Goal: Task Accomplishment & Management: Manage account settings

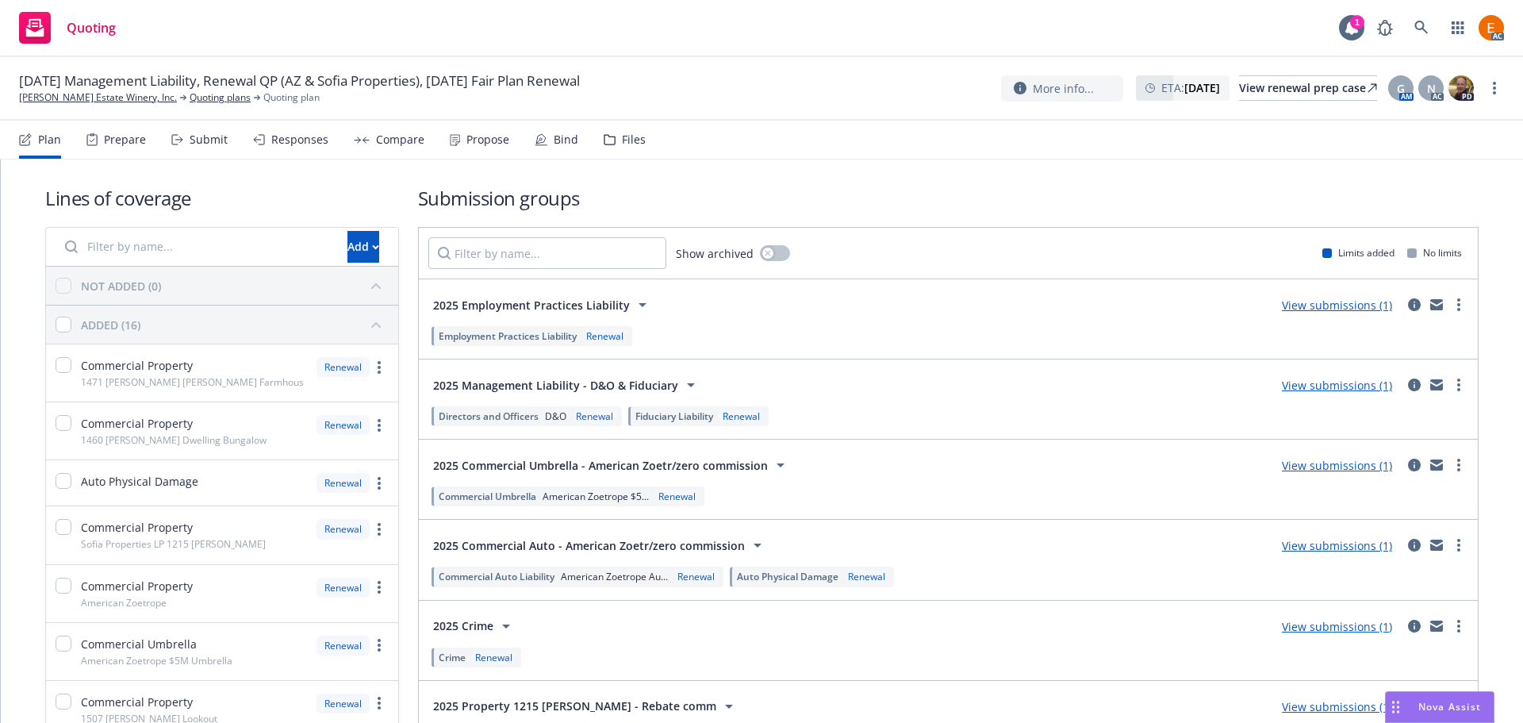
click at [611, 137] on div "Files" at bounding box center [625, 140] width 42 height 38
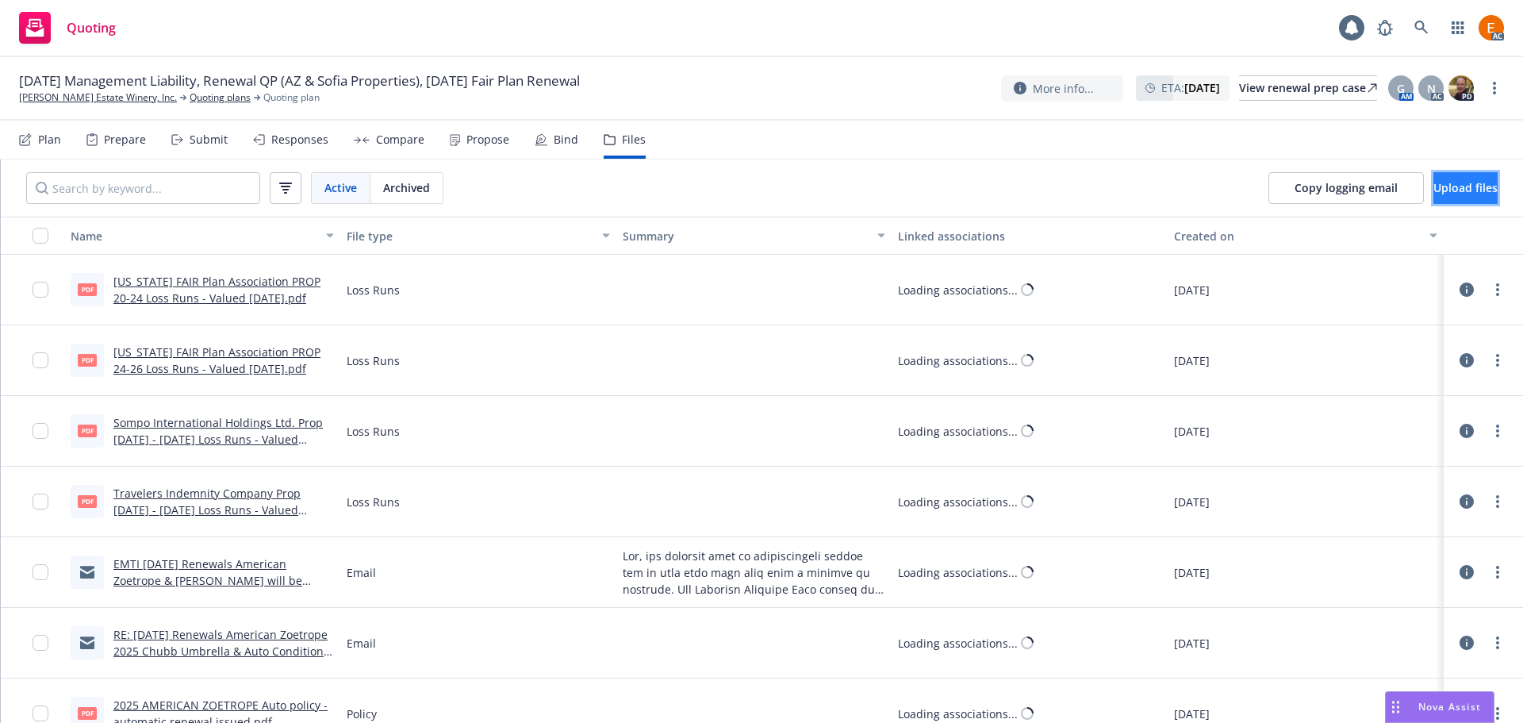
click at [1449, 190] on span "Upload files" at bounding box center [1466, 187] width 64 height 15
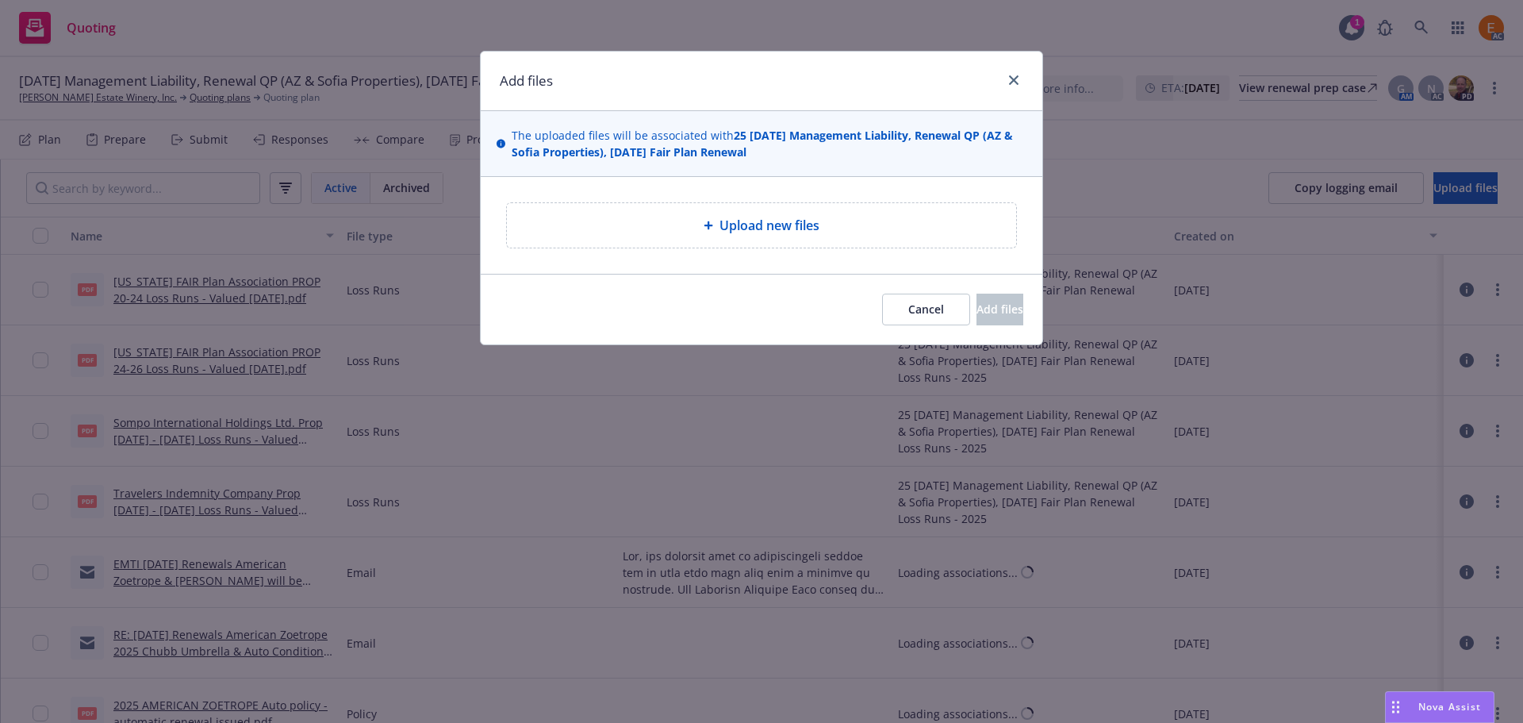
click at [893, 223] on div "Upload new files" at bounding box center [762, 225] width 484 height 19
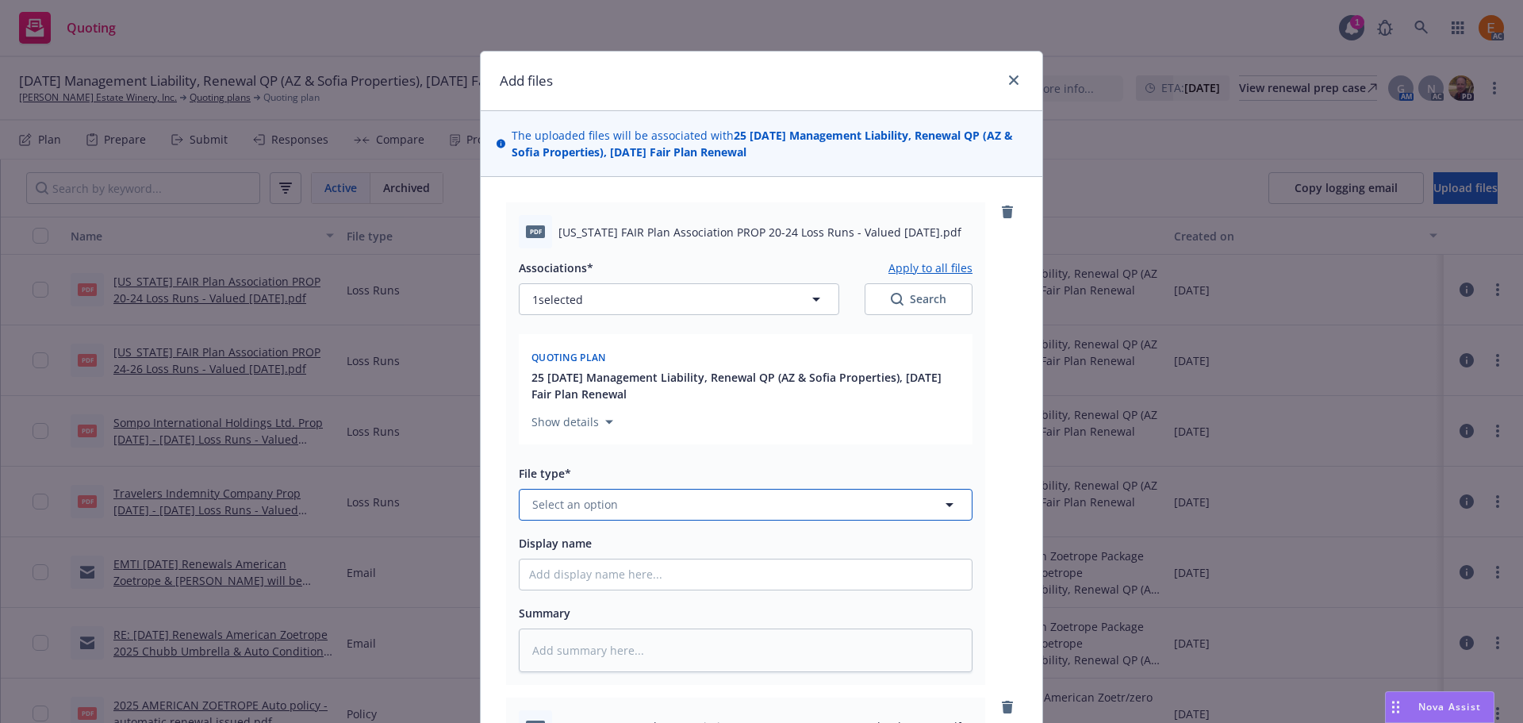
click at [666, 516] on button "Select an option" at bounding box center [746, 505] width 454 height 32
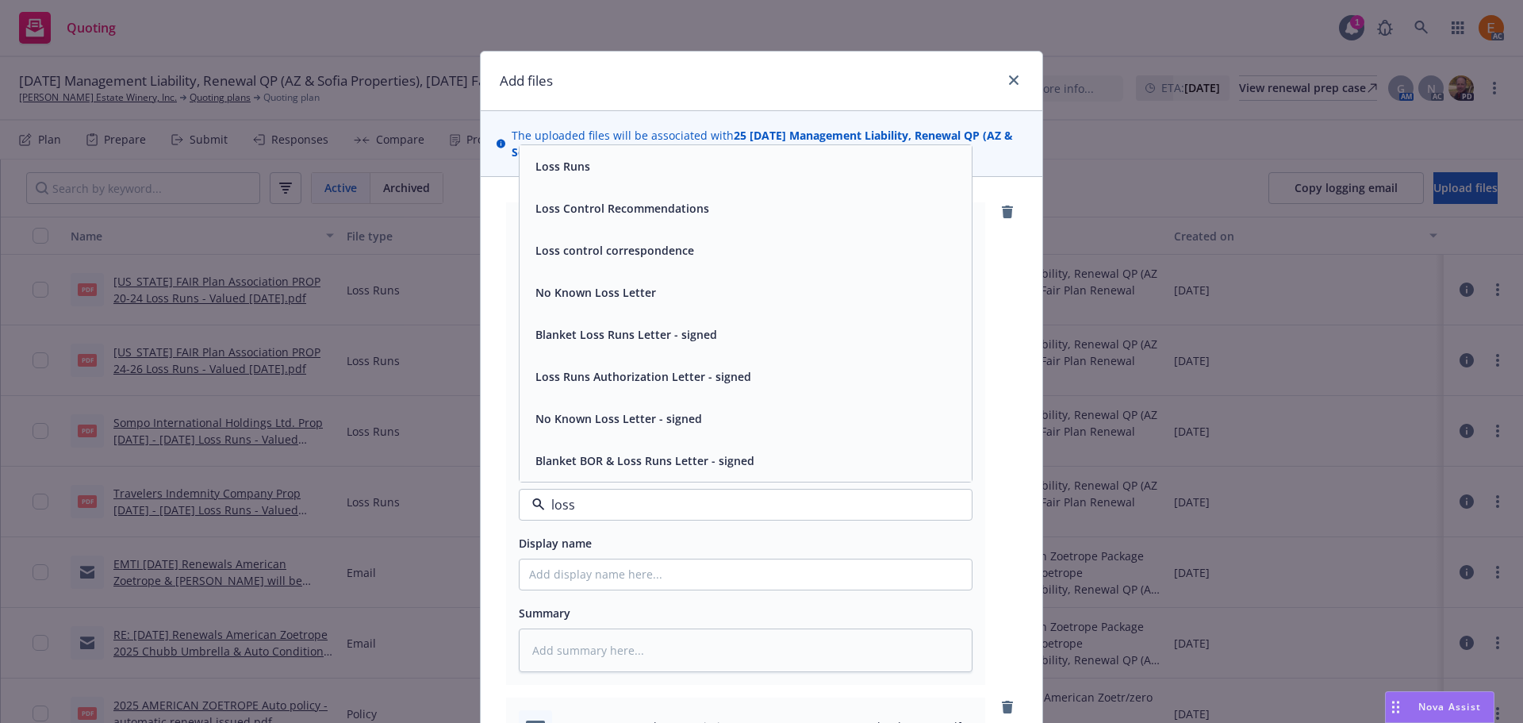
type input "loss r"
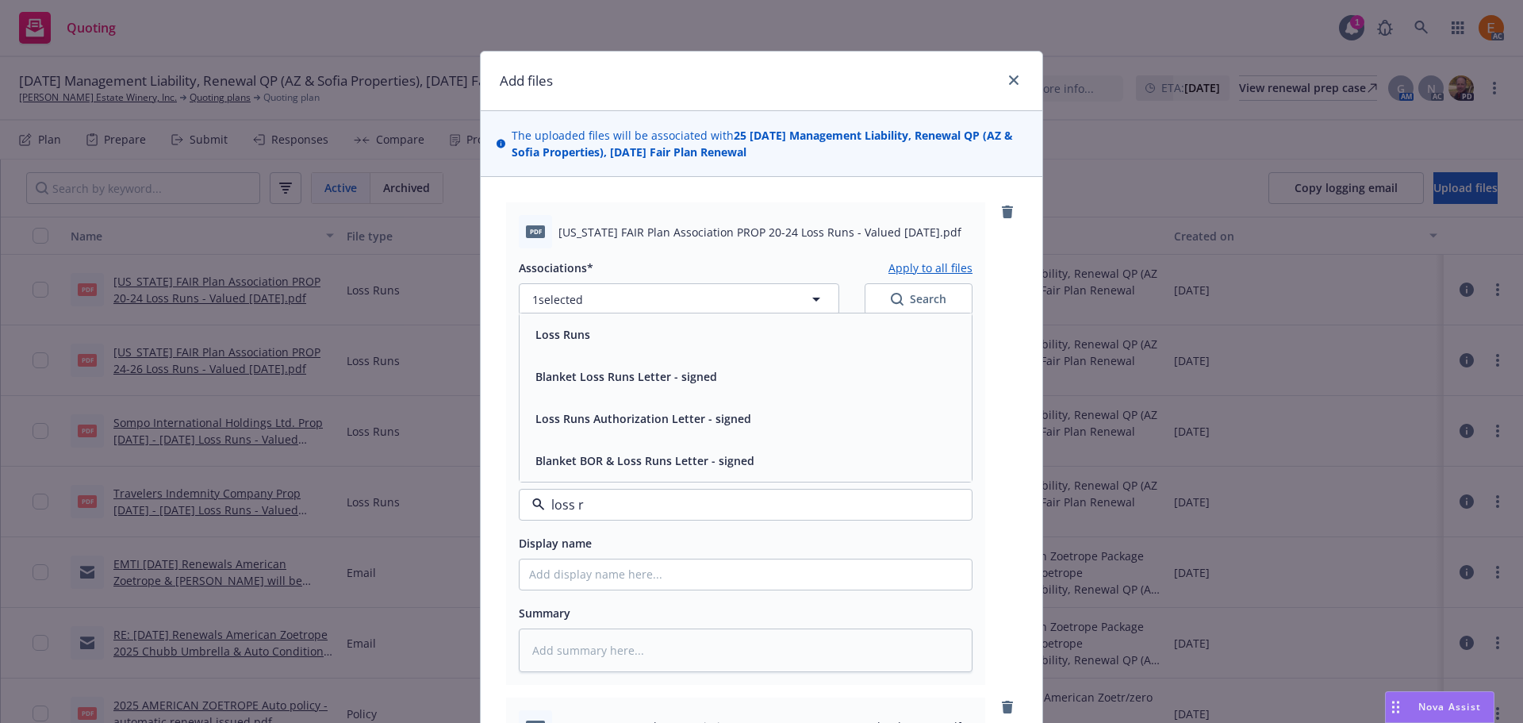
click at [609, 343] on div "Loss Runs" at bounding box center [745, 334] width 433 height 23
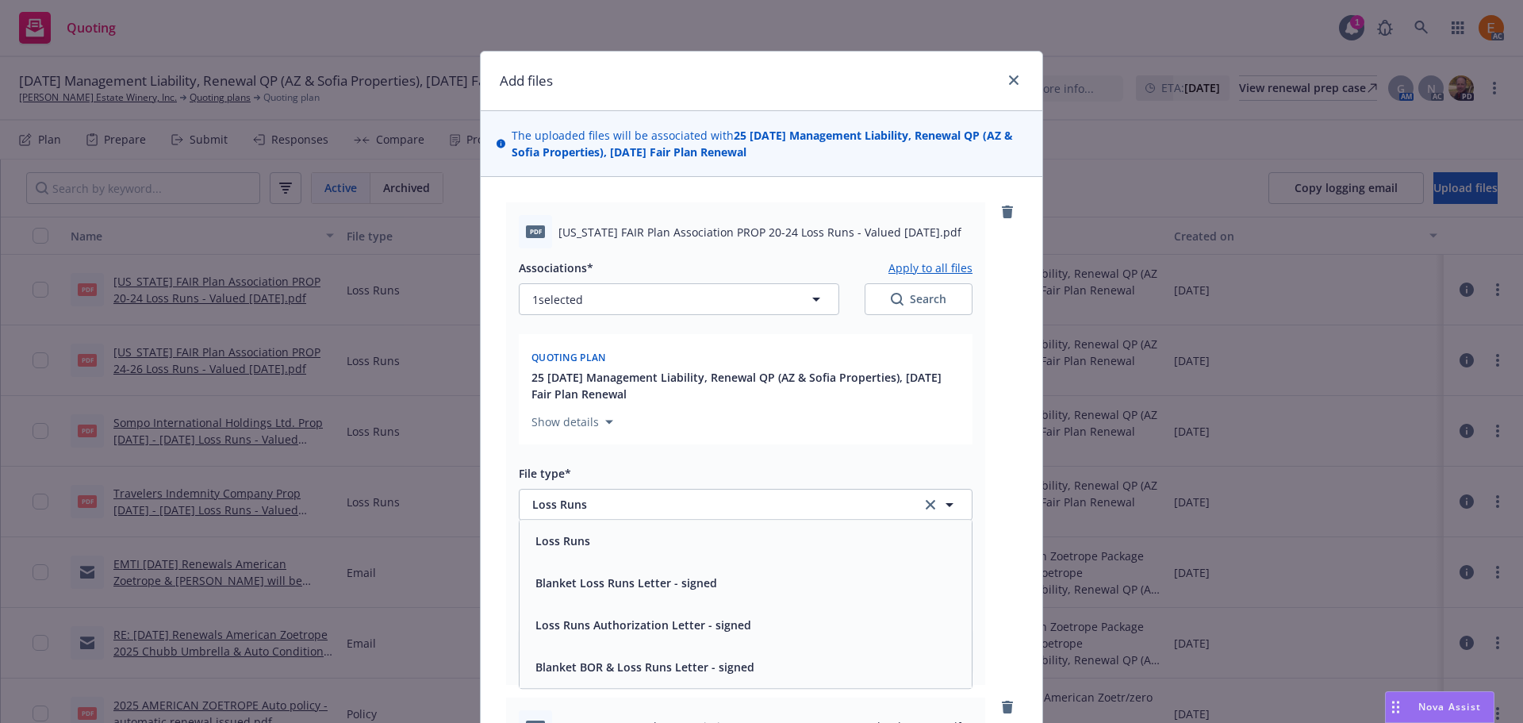
click at [936, 304] on div "Search" at bounding box center [919, 299] width 56 height 16
type textarea "x"
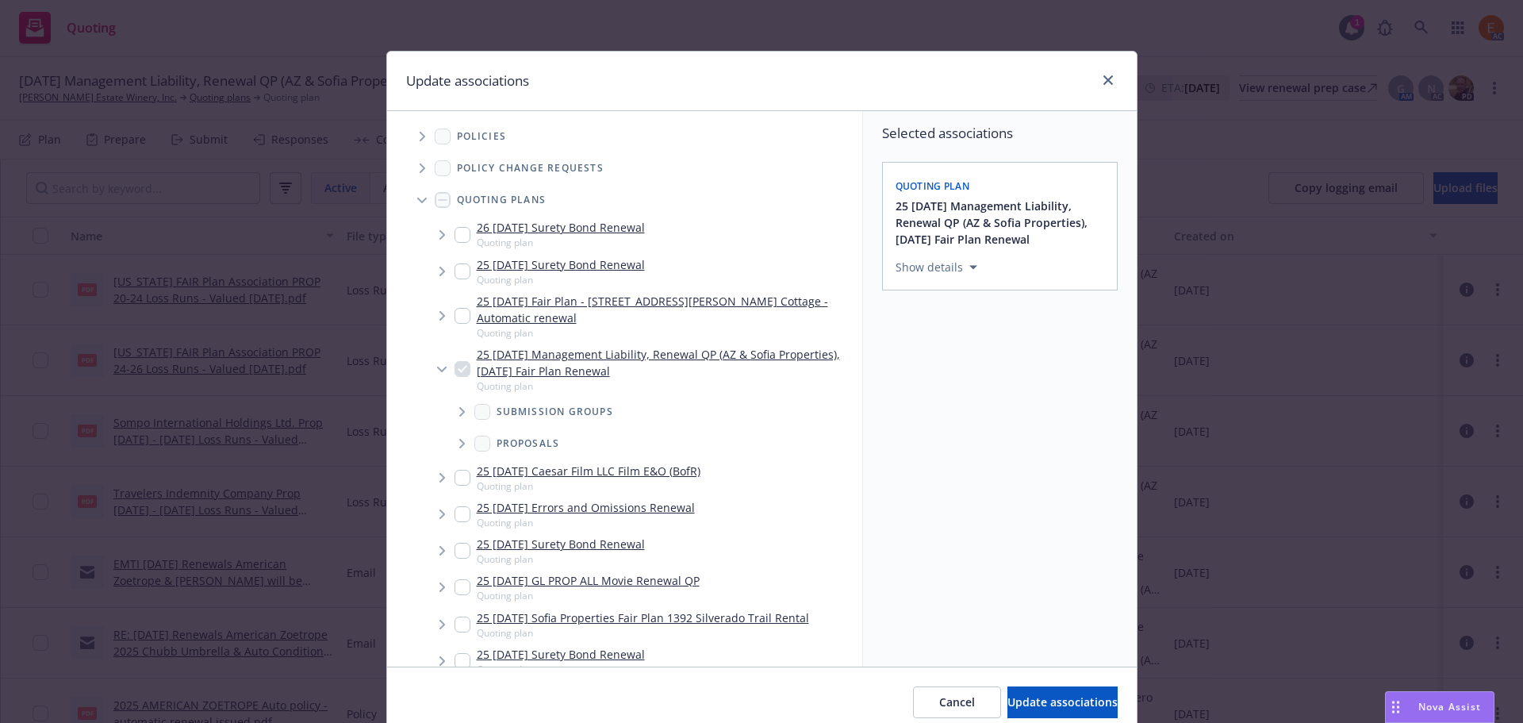
click at [417, 202] on icon "Tree Example" at bounding box center [422, 201] width 10 height 6
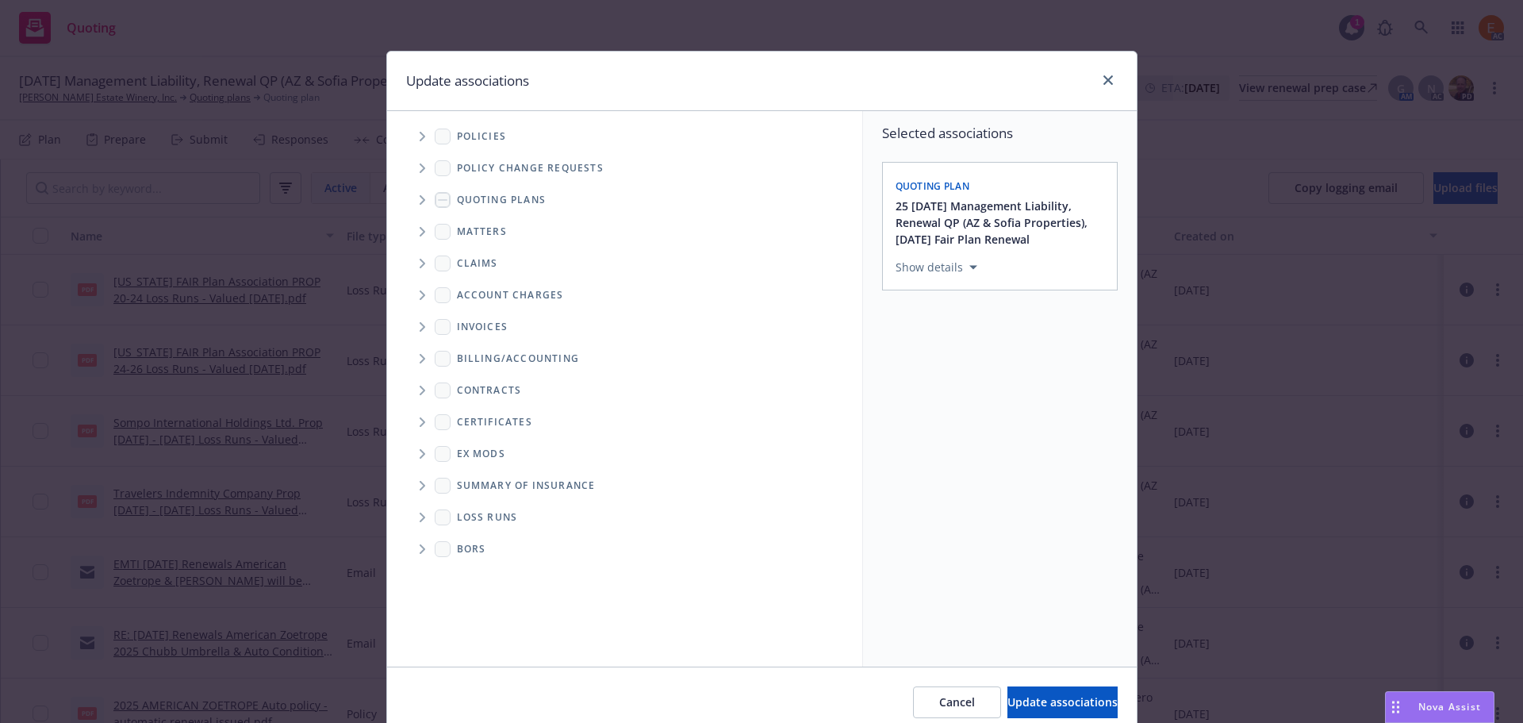
click at [415, 522] on span "Folder Tree Example" at bounding box center [421, 517] width 25 height 25
click at [485, 570] on link "2025" at bounding box center [494, 574] width 25 height 17
checkbox input "true"
click at [1061, 701] on span "Update associations" at bounding box center [1063, 701] width 110 height 15
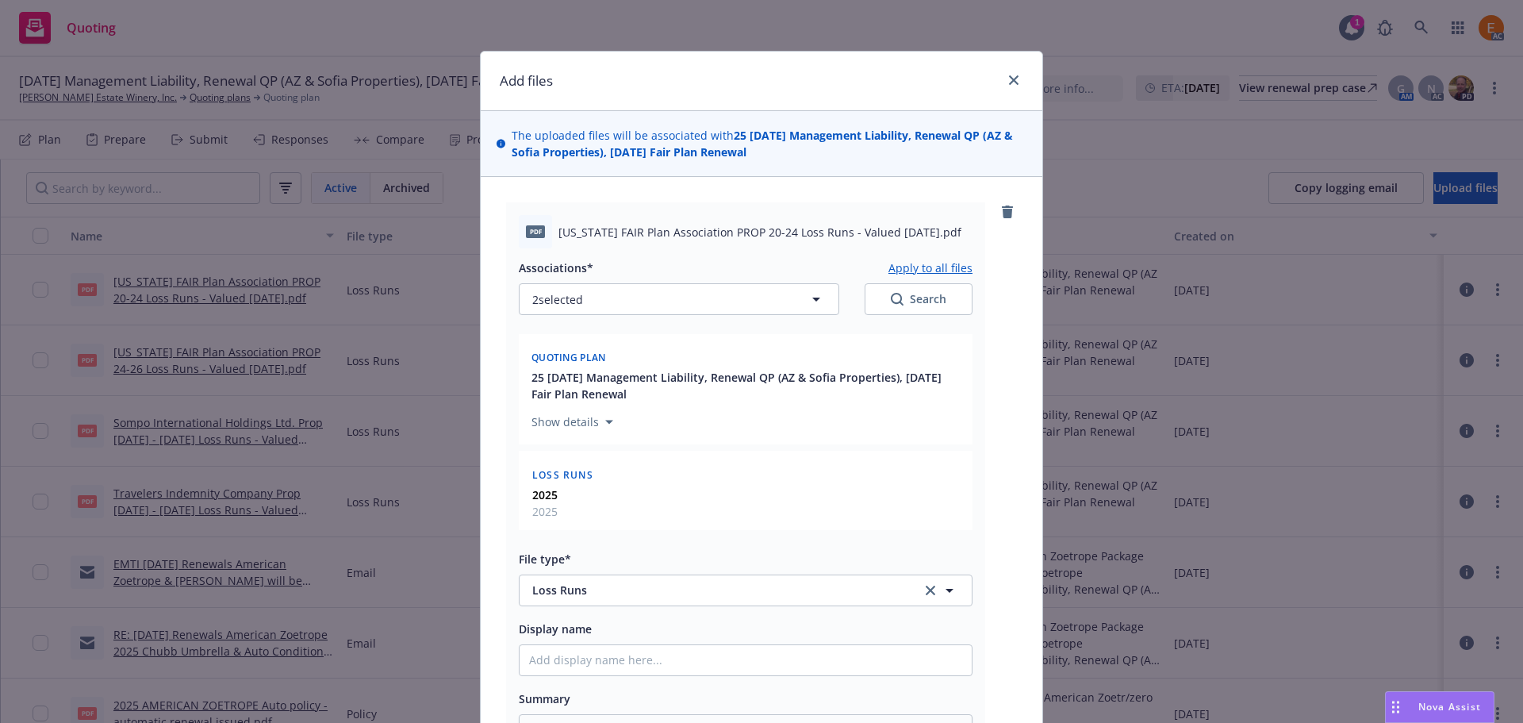
click at [923, 271] on button "Apply to all files" at bounding box center [931, 267] width 84 height 19
type textarea "x"
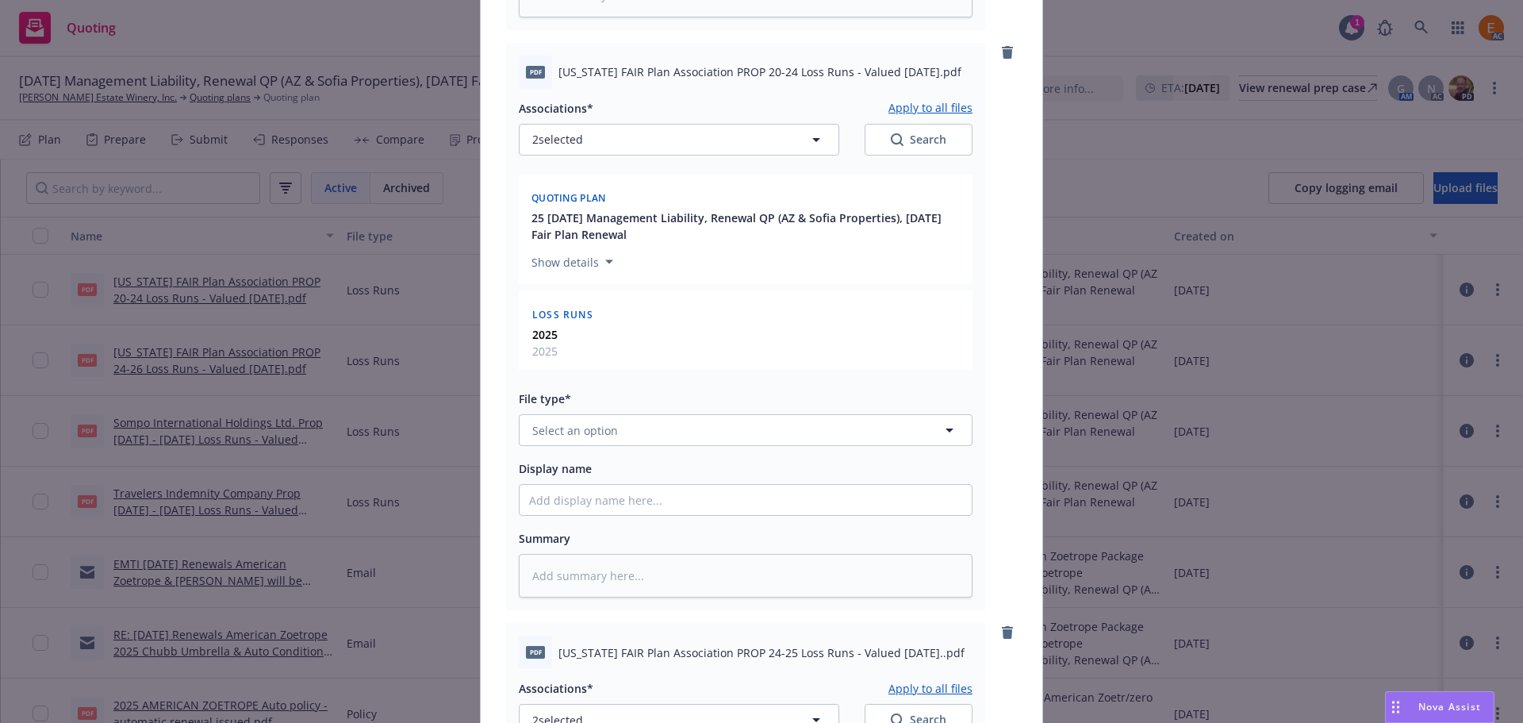
scroll to position [793, 0]
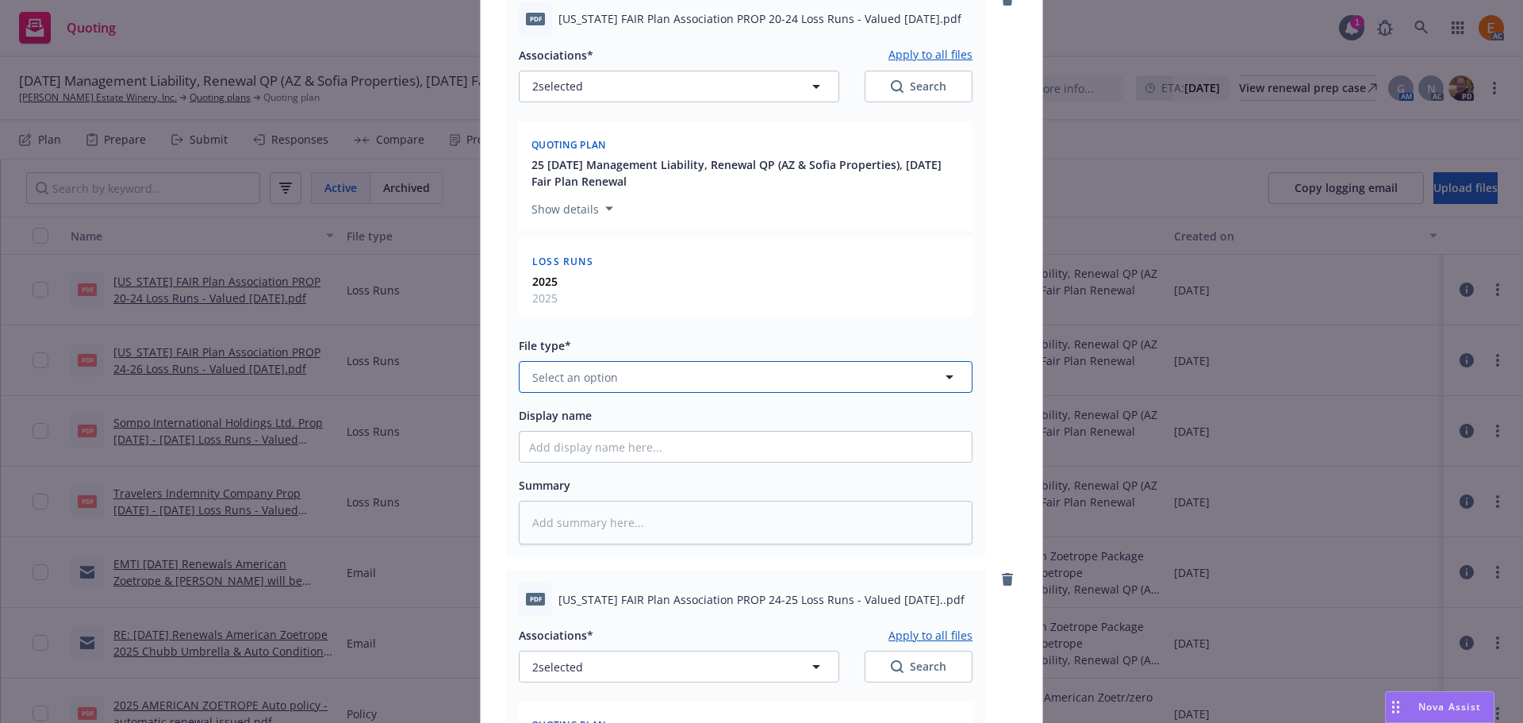
click at [620, 383] on button "Select an option" at bounding box center [746, 377] width 454 height 32
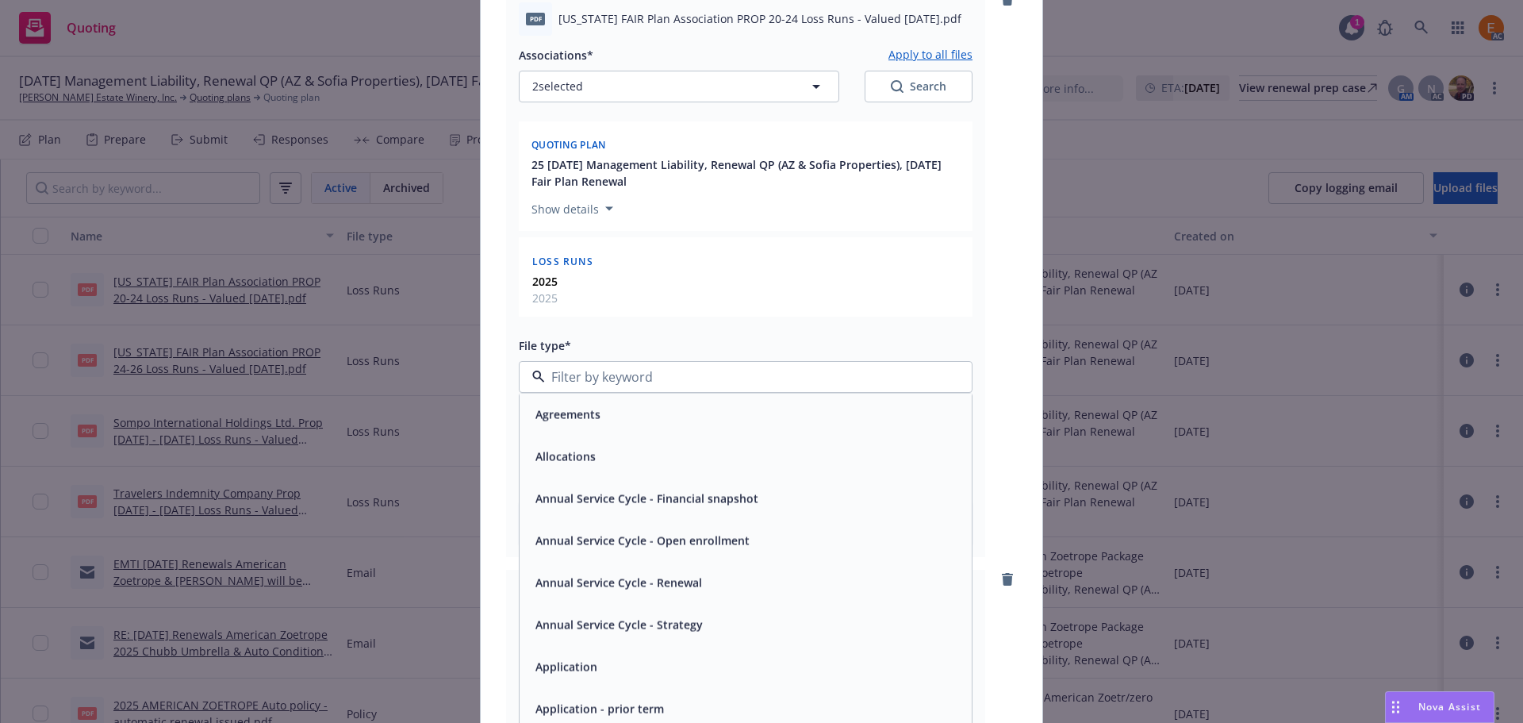
paste input "loss r"
type input "loss r"
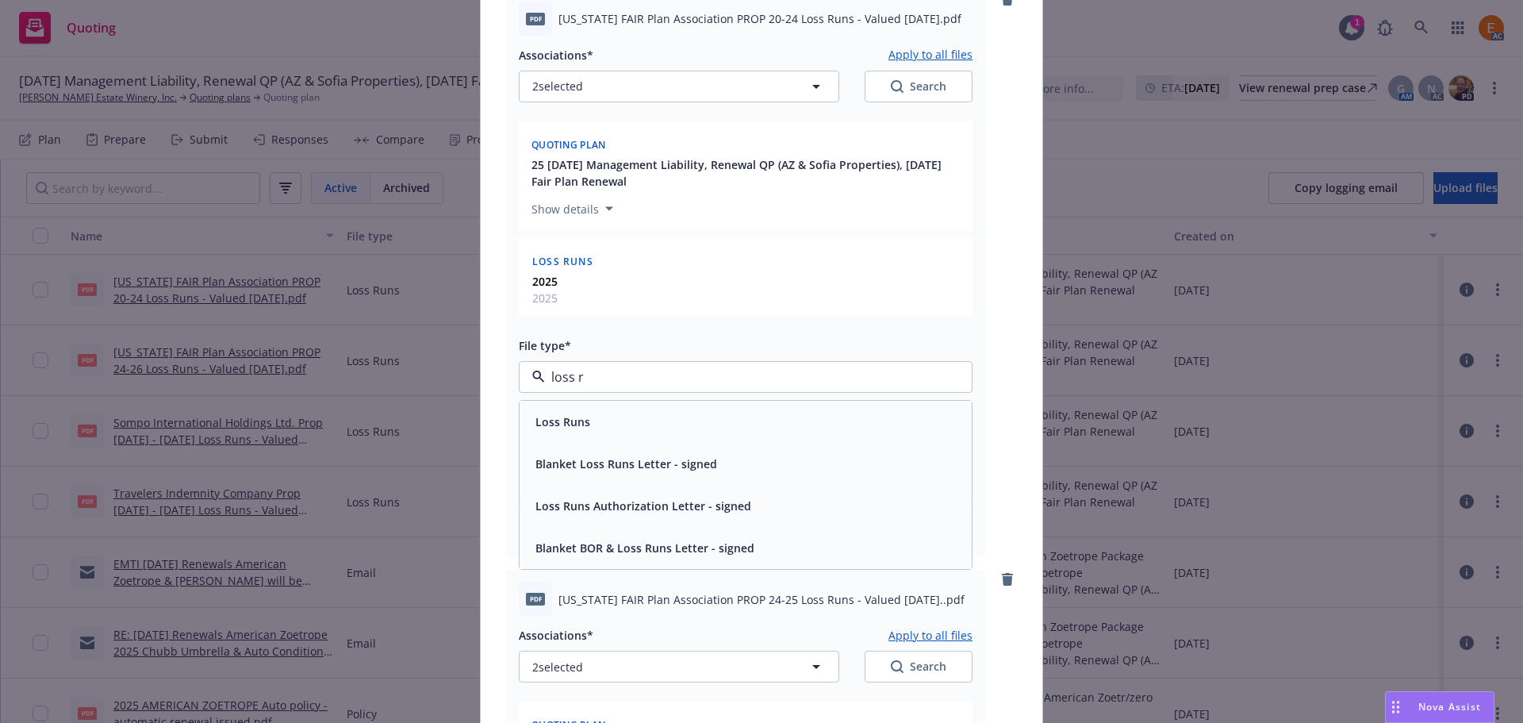
click at [593, 418] on div "Loss Runs" at bounding box center [745, 421] width 433 height 23
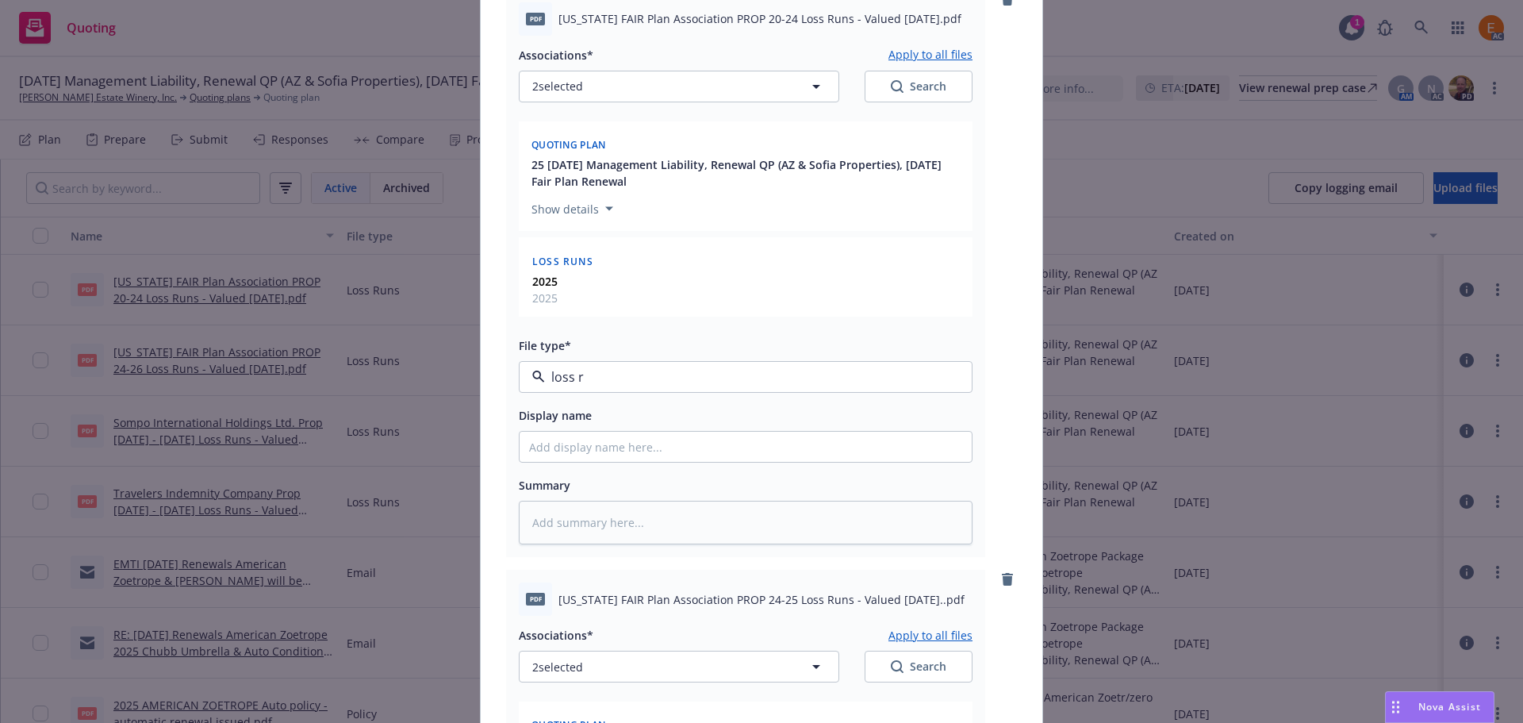
type textarea "x"
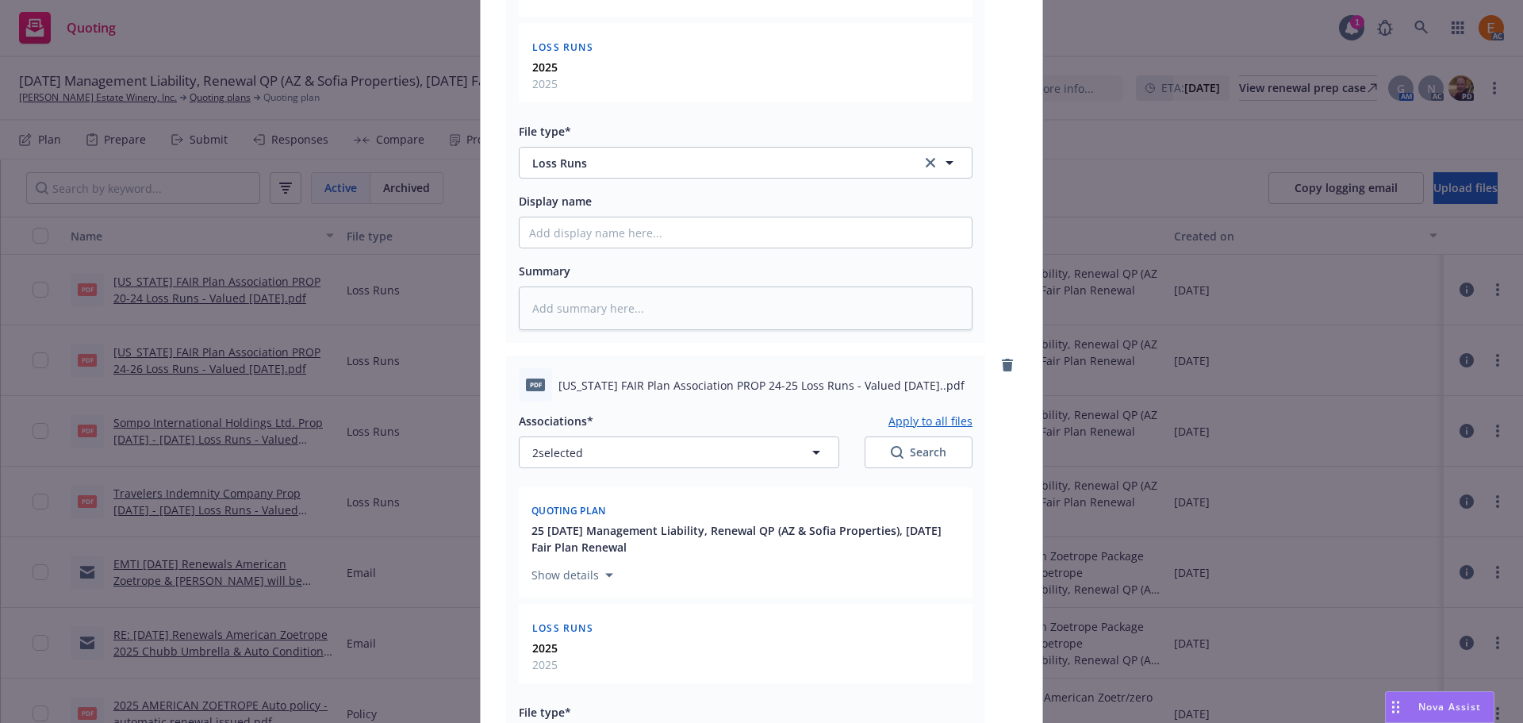
scroll to position [1507, 0]
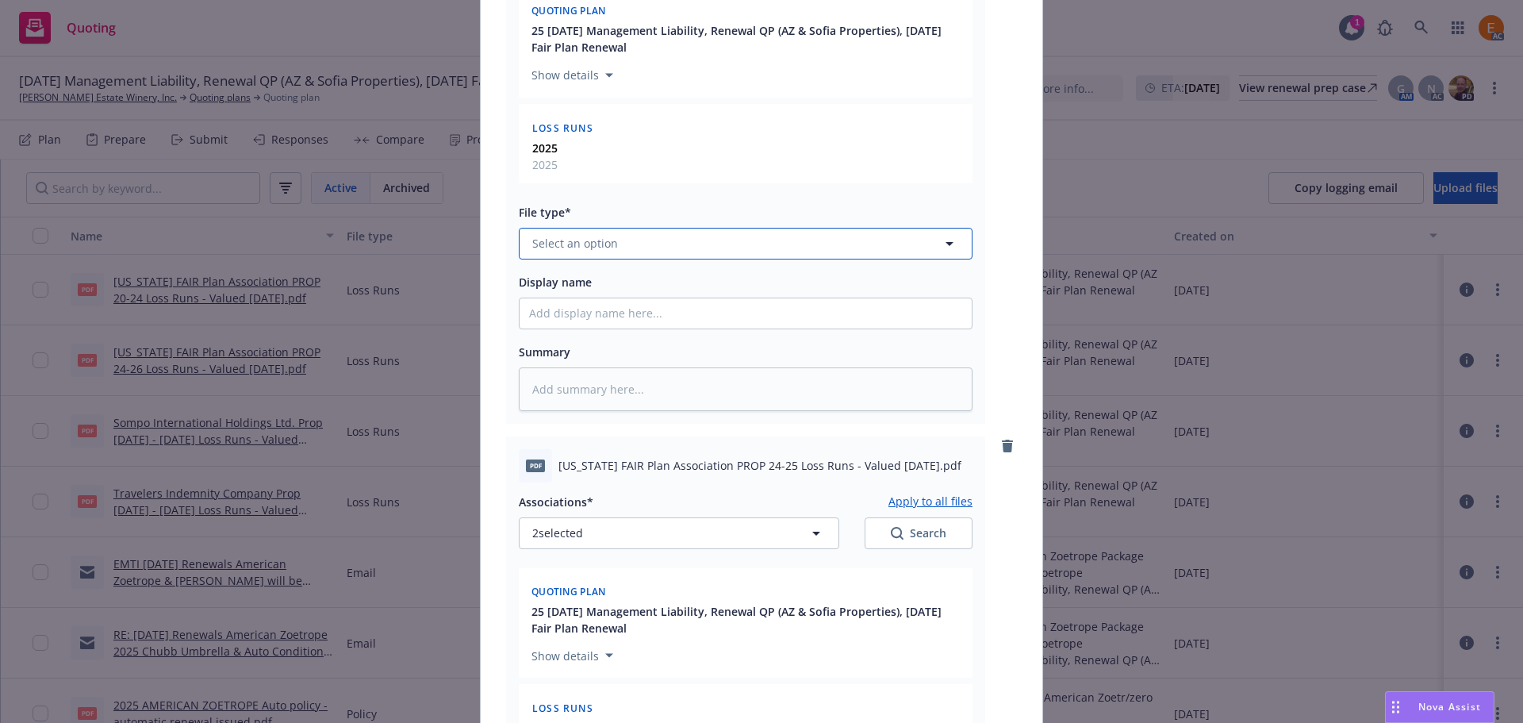
click at [617, 240] on button "Select an option" at bounding box center [746, 244] width 454 height 32
paste input "loss r"
type input "loss r"
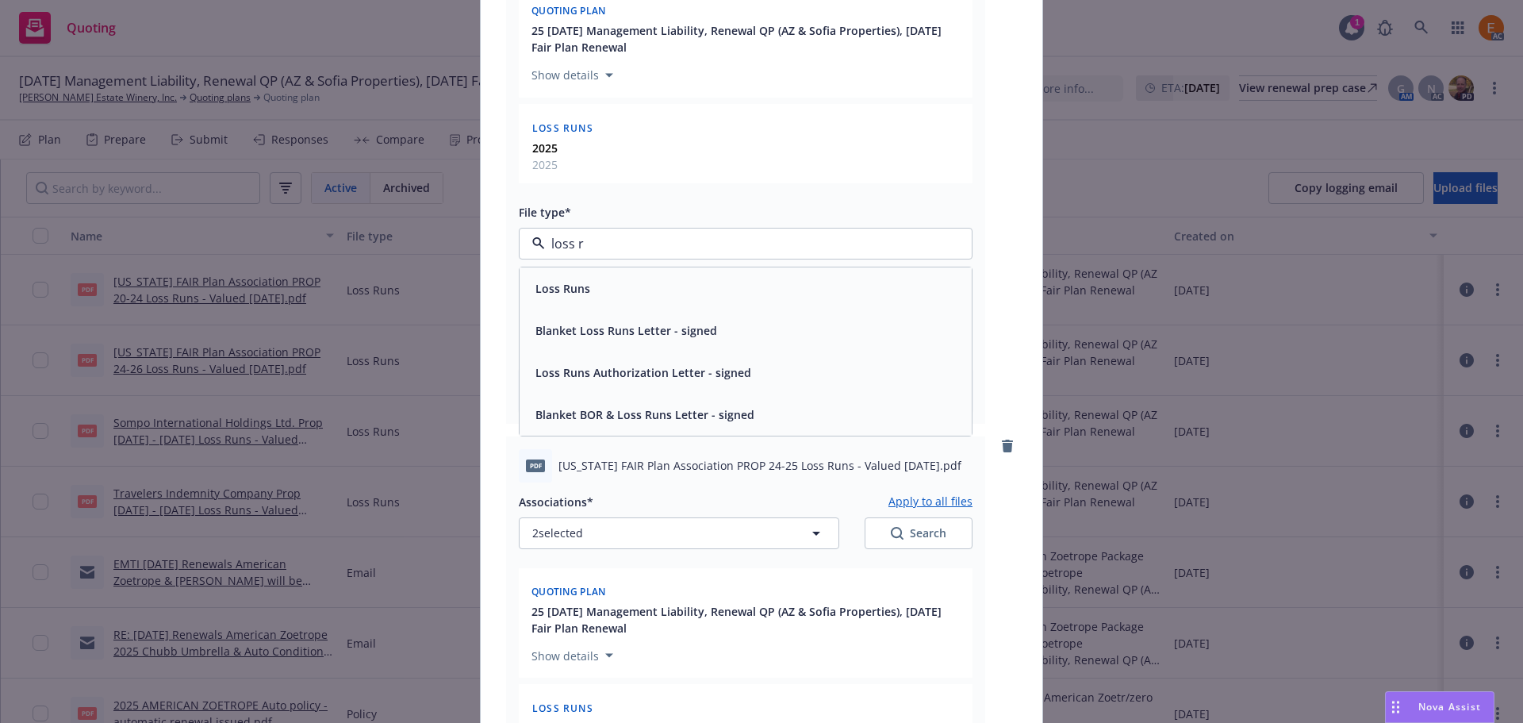
click at [590, 278] on div "Loss Runs" at bounding box center [745, 288] width 433 height 23
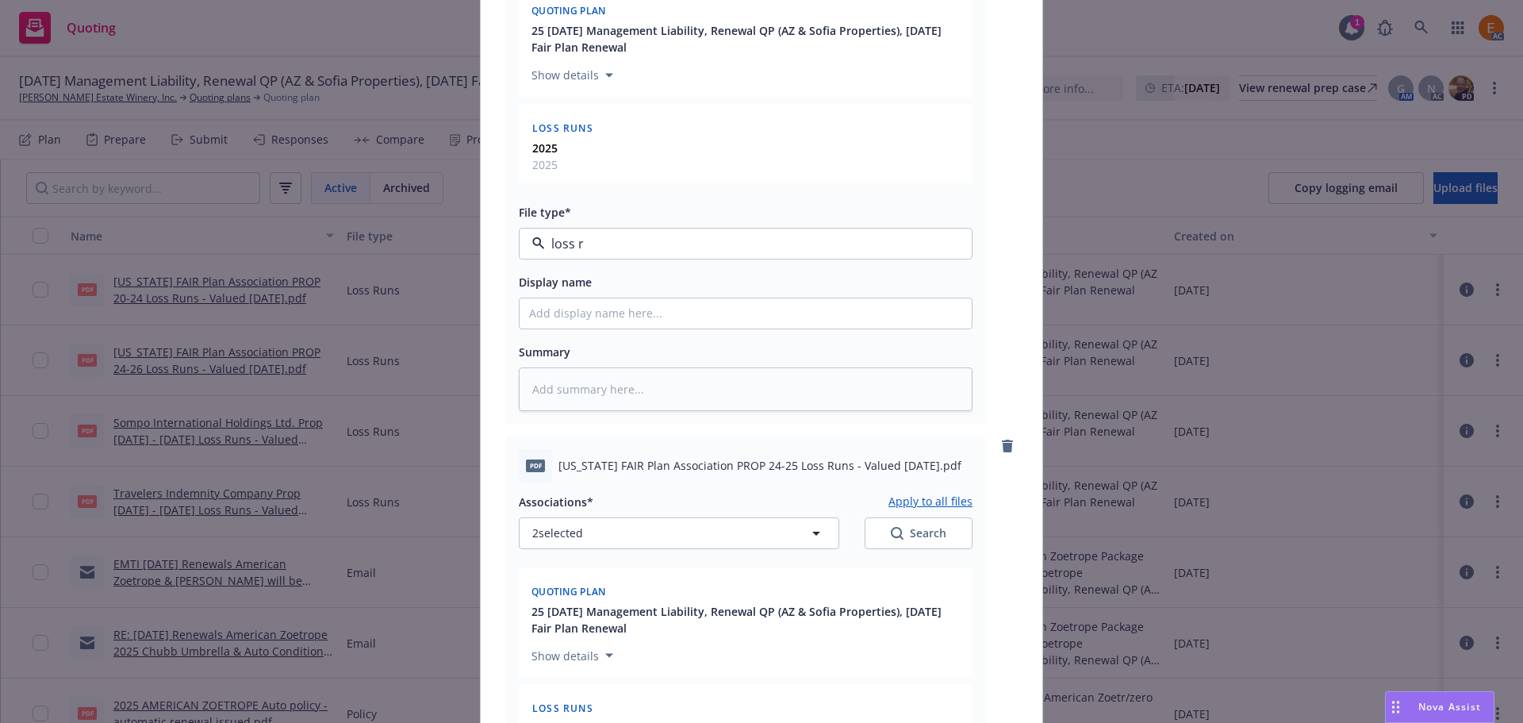
type textarea "x"
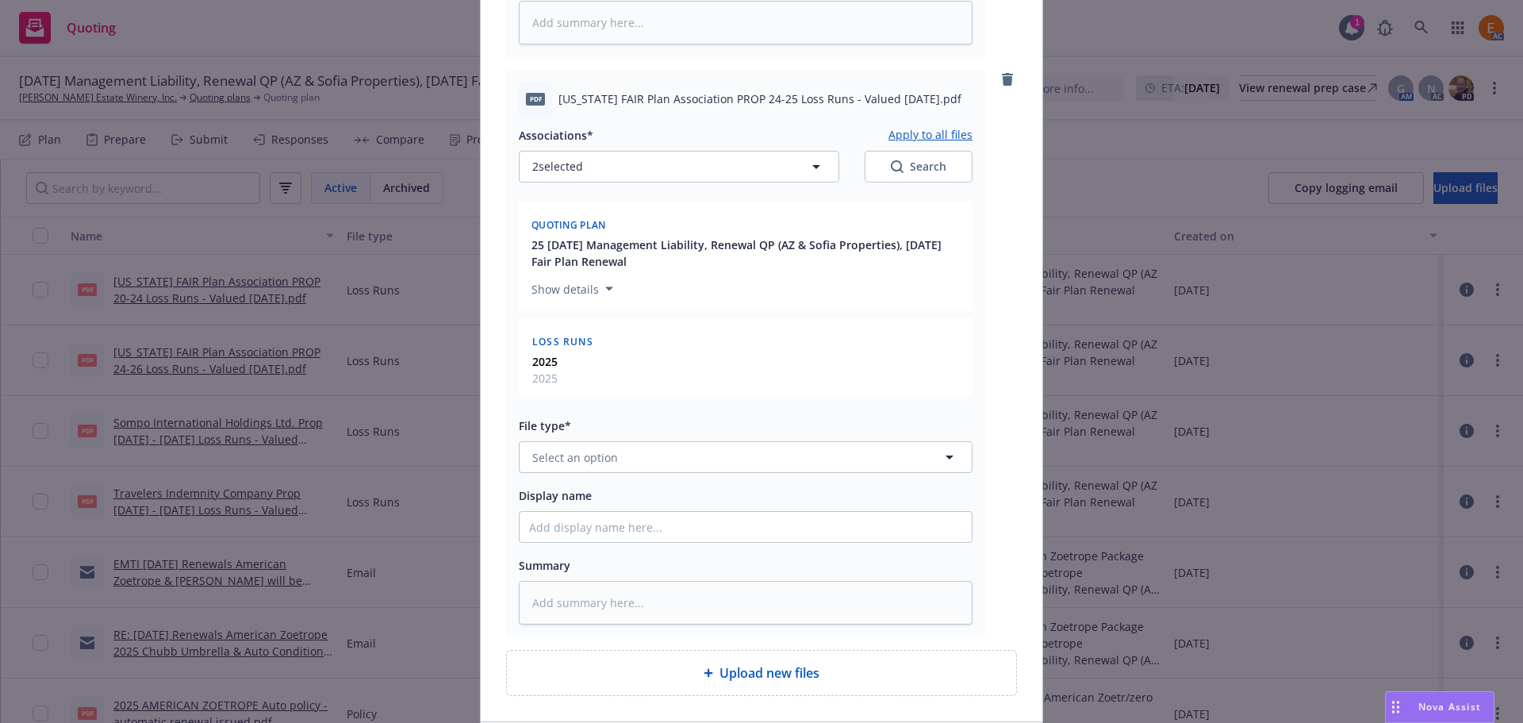
scroll to position [1995, 0]
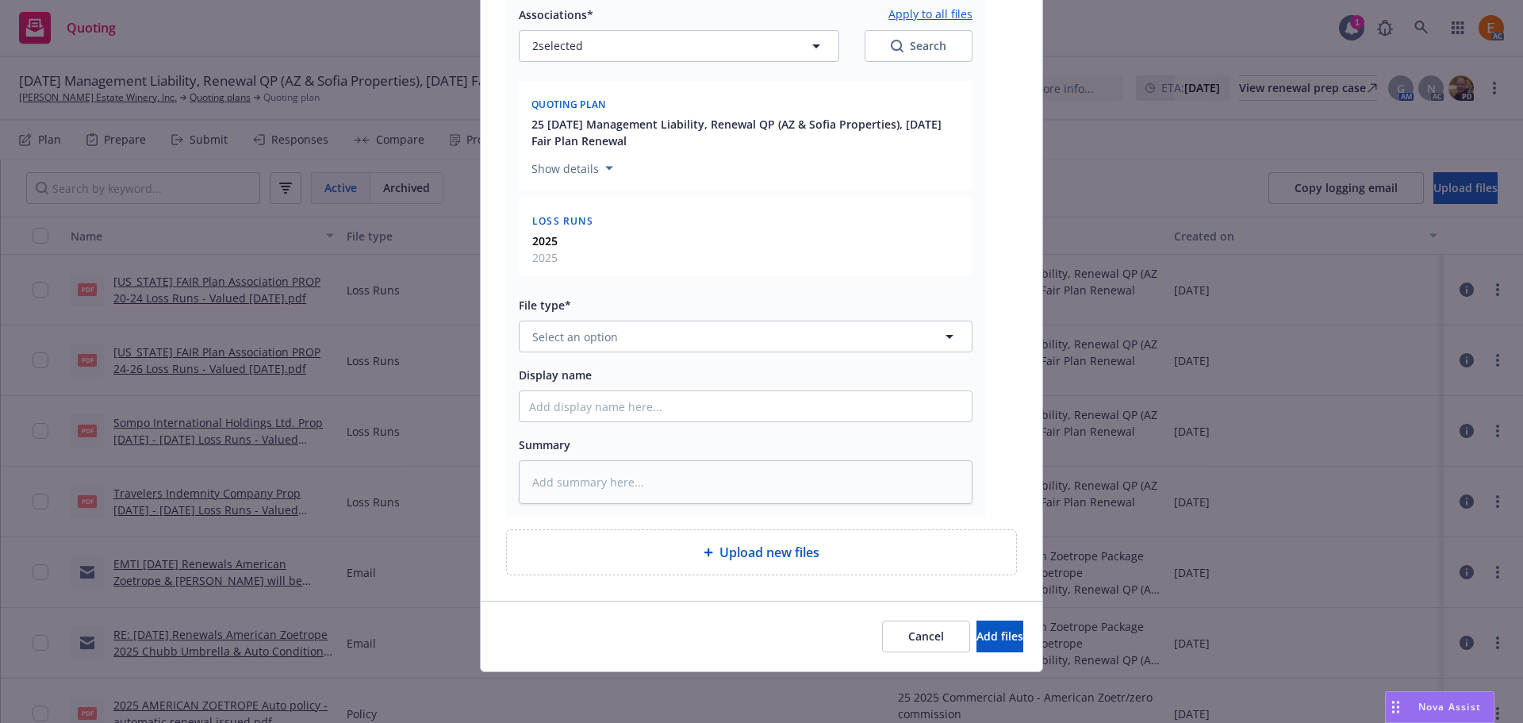
click at [601, 355] on div "Associations* Apply to all files 2 selected Search Quoting plan 25 [DATE] Manag…" at bounding box center [746, 249] width 454 height 509
click at [601, 329] on span "Select an option" at bounding box center [575, 336] width 86 height 17
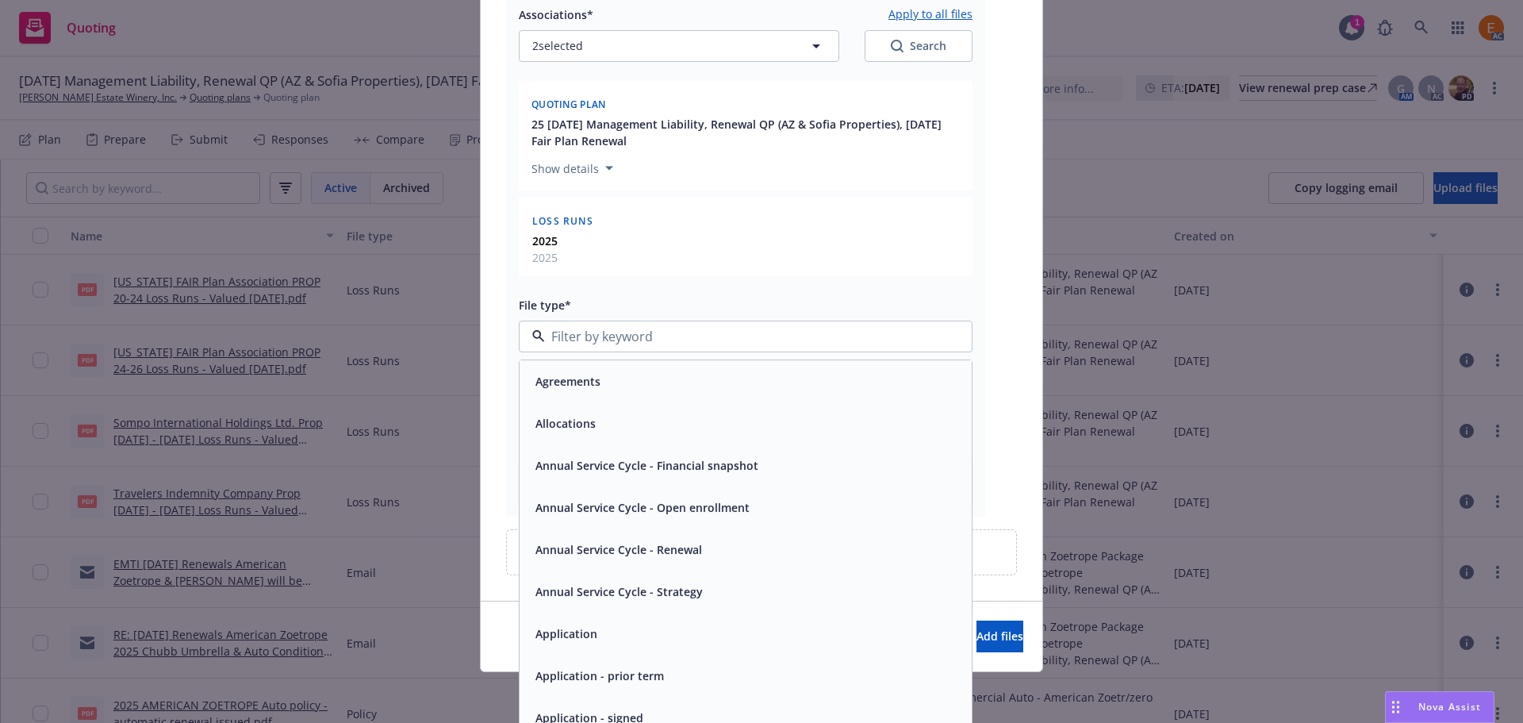
paste input "loss r"
type input "loss r"
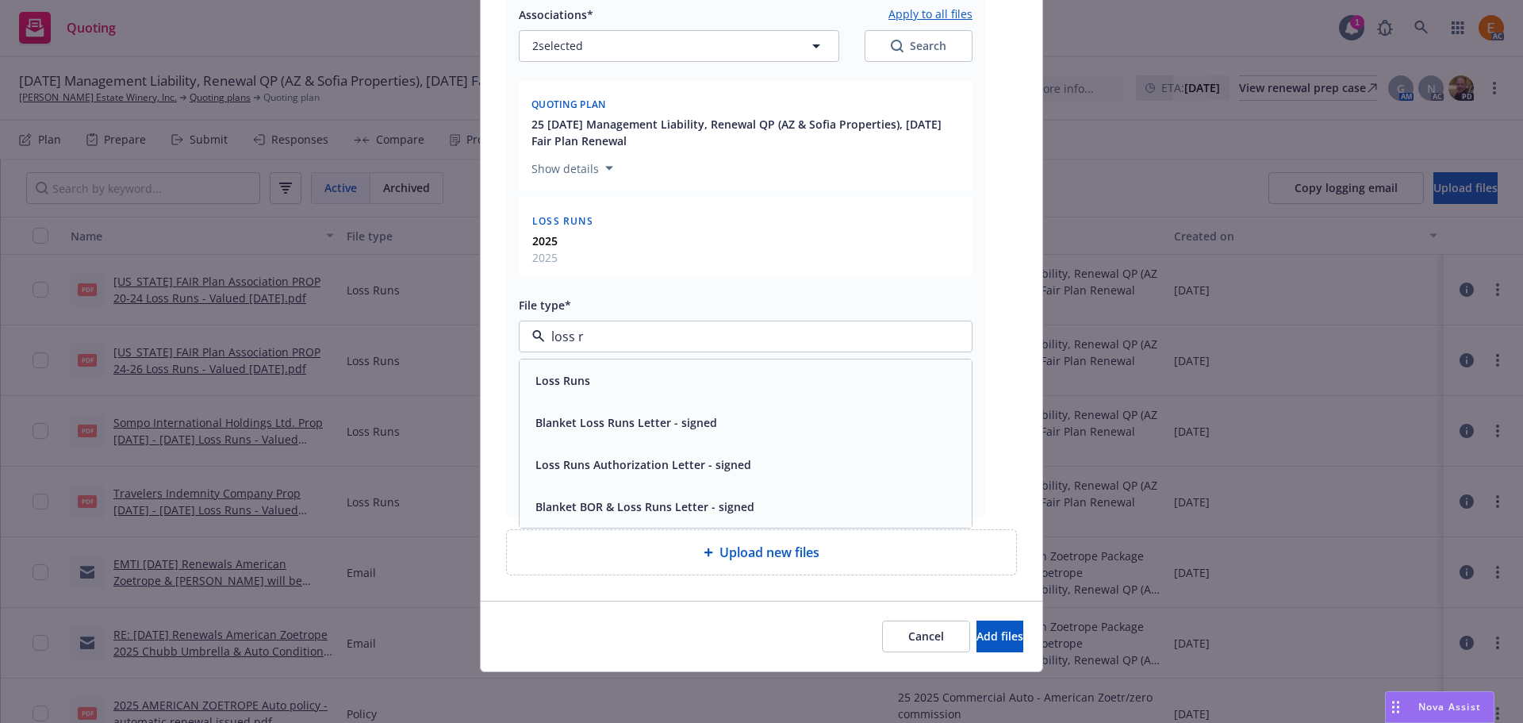
click at [589, 381] on div "Loss Runs" at bounding box center [745, 380] width 433 height 23
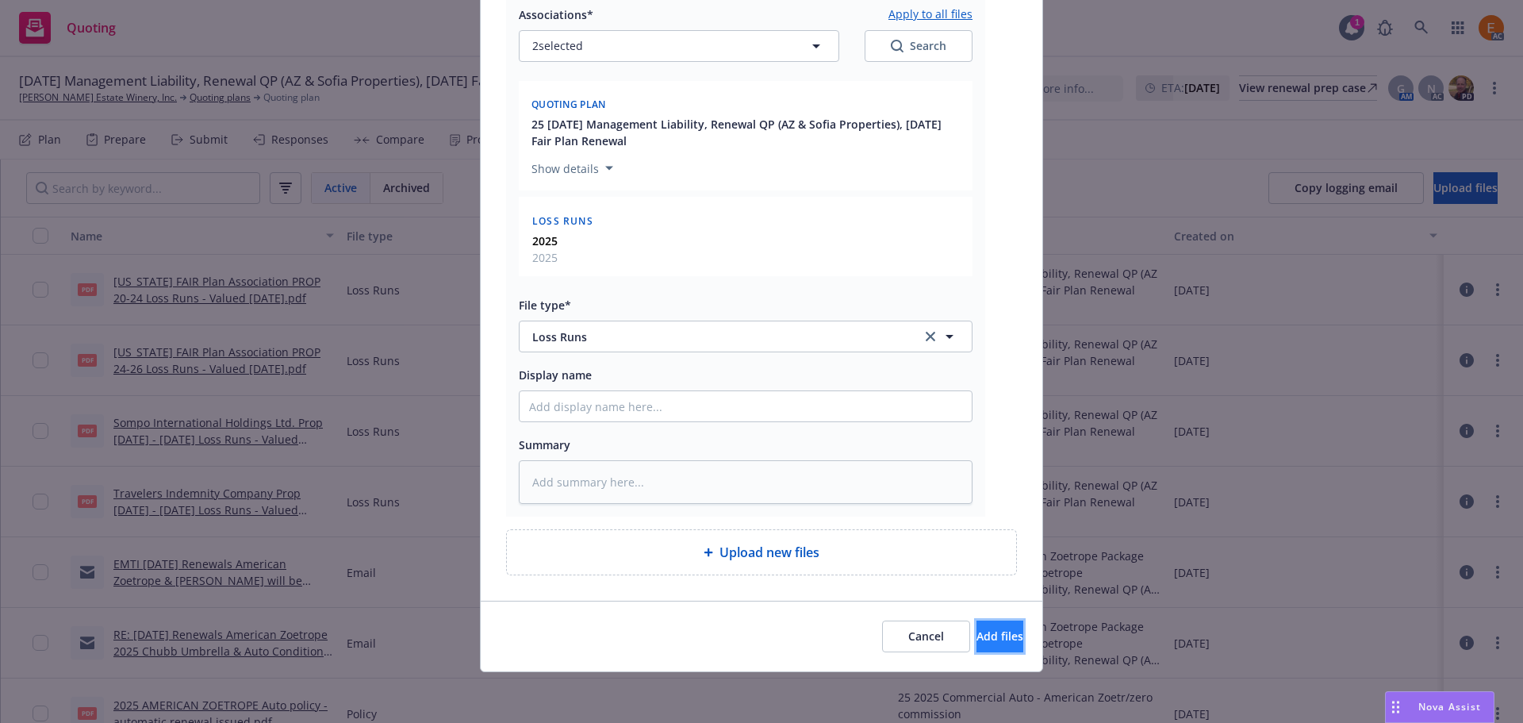
click at [1002, 639] on button "Add files" at bounding box center [1000, 636] width 47 height 32
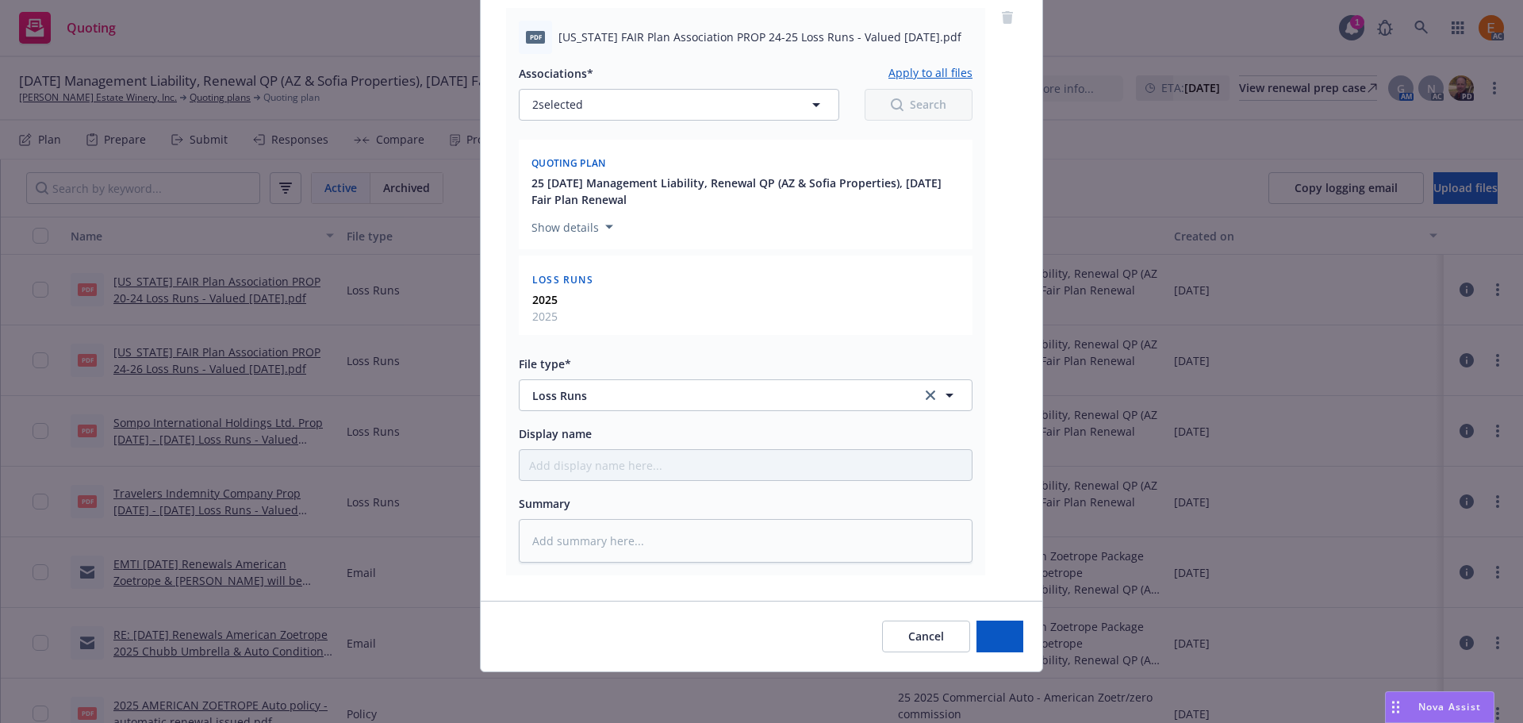
scroll to position [1936, 0]
type textarea "x"
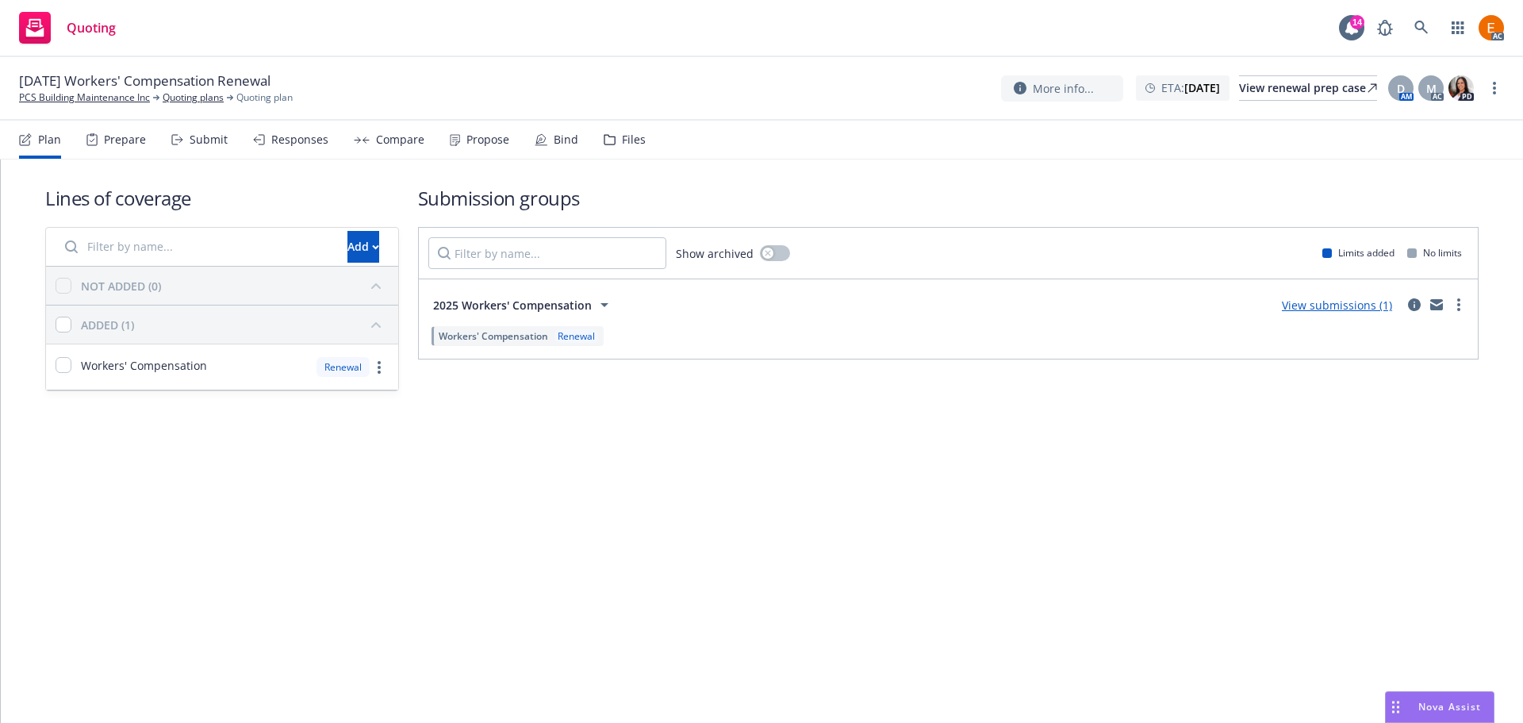
click at [614, 125] on div "Files" at bounding box center [625, 140] width 42 height 38
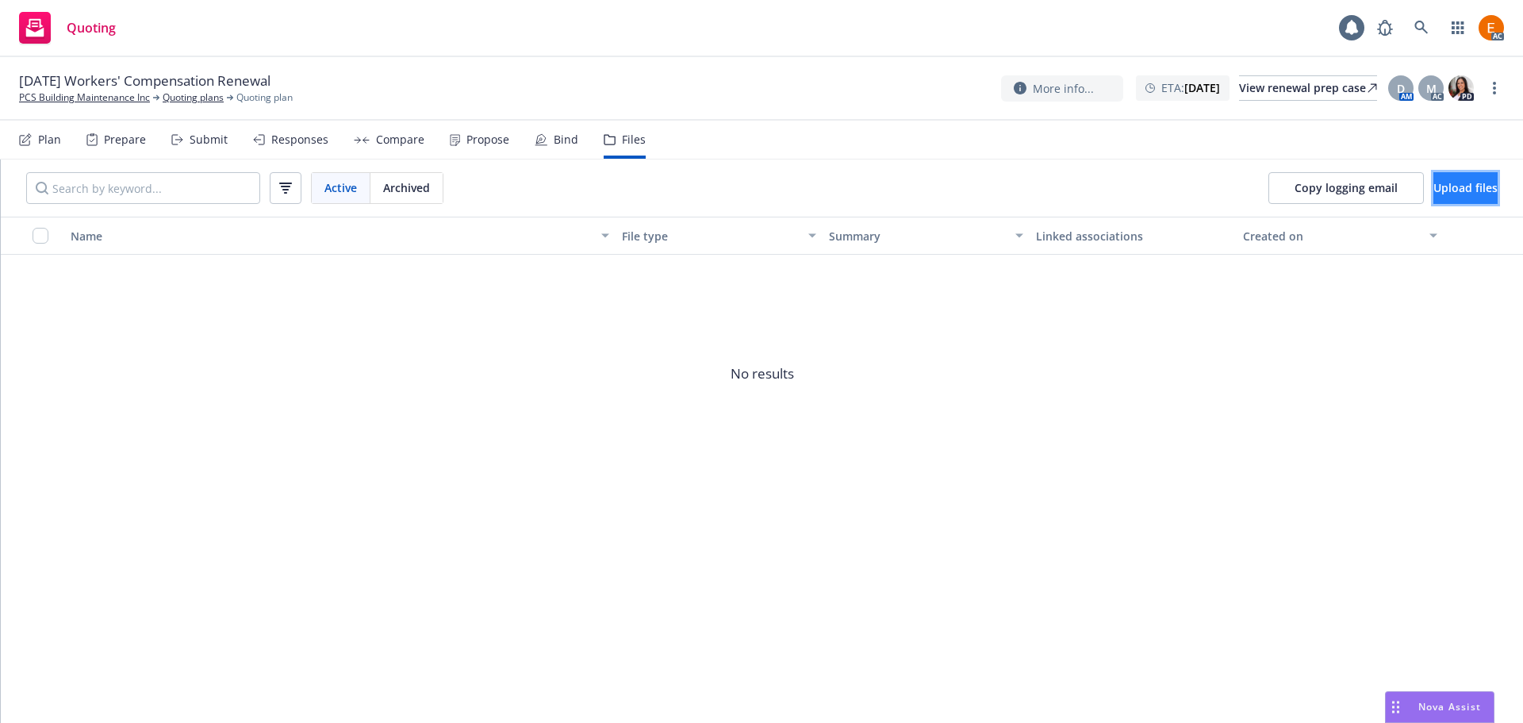
click at [1441, 191] on span "Upload files" at bounding box center [1466, 187] width 64 height 15
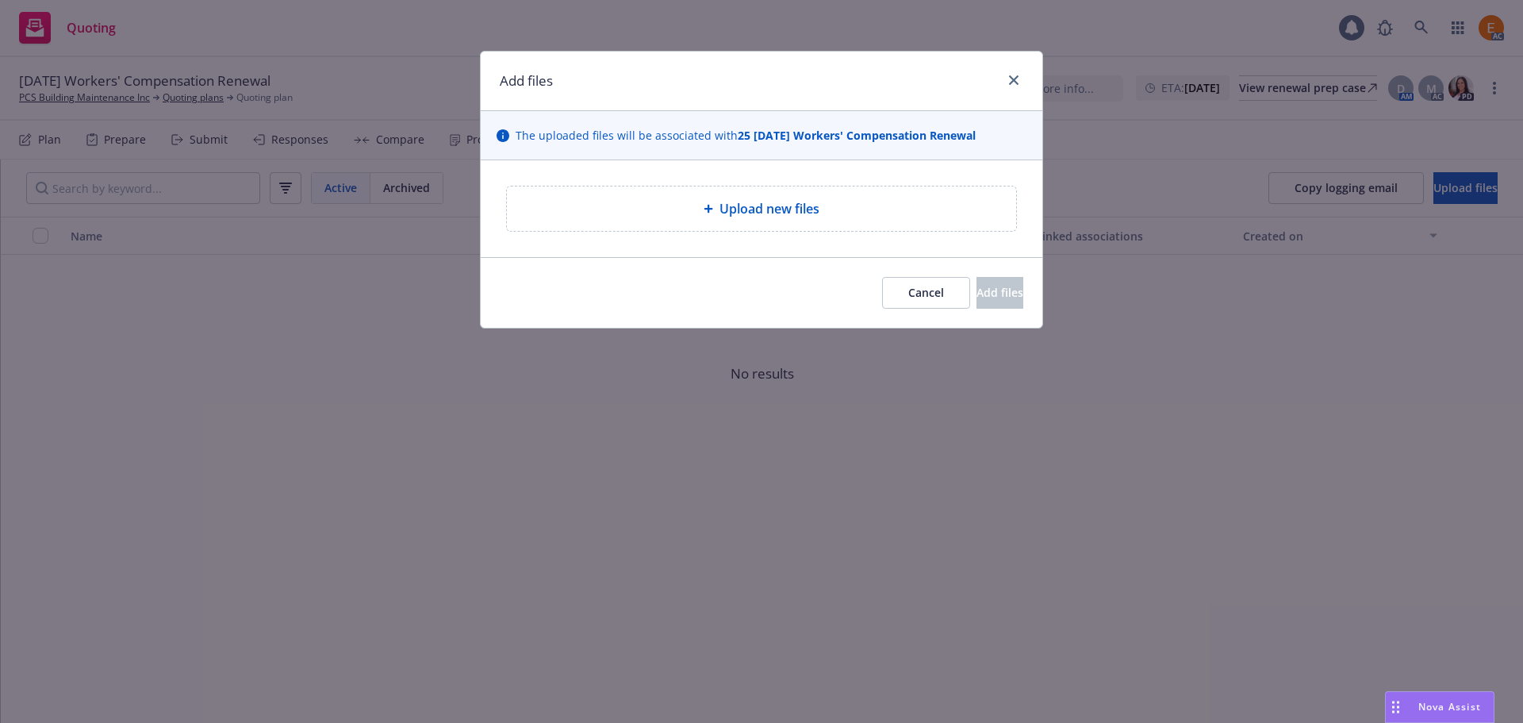
click at [739, 228] on div "Upload new files" at bounding box center [761, 208] width 509 height 44
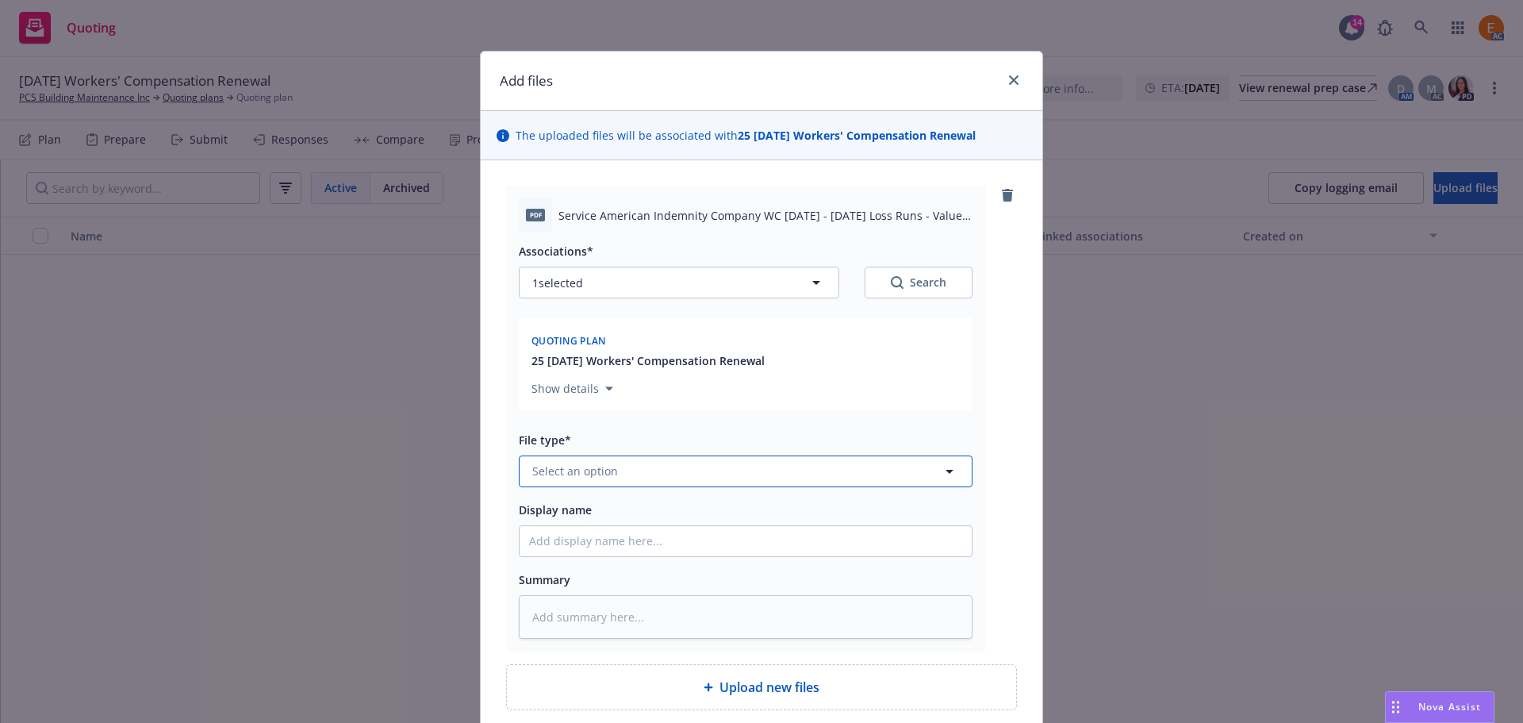
click at [672, 472] on button "Select an option" at bounding box center [746, 471] width 454 height 32
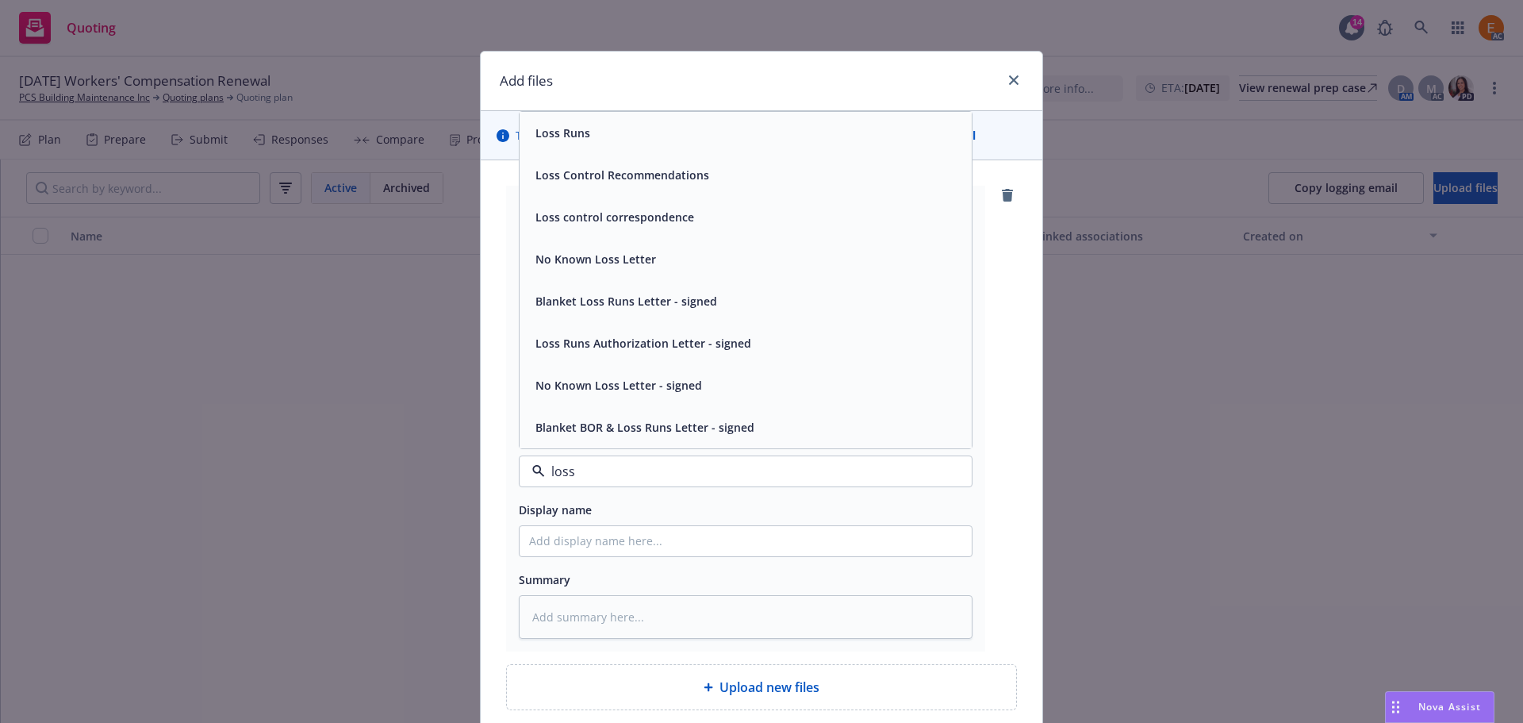
type input "loss r"
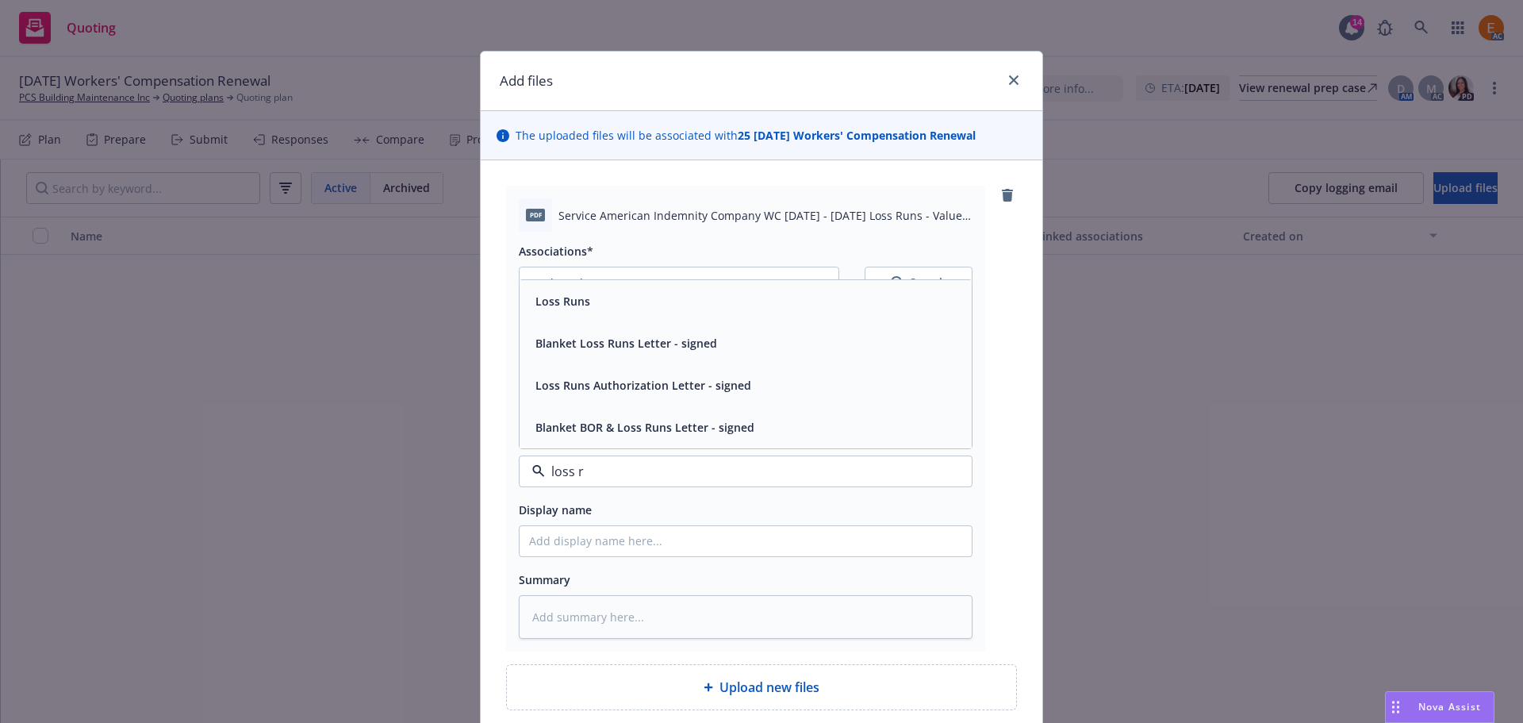
click at [576, 313] on div "Loss Runs" at bounding box center [746, 301] width 452 height 42
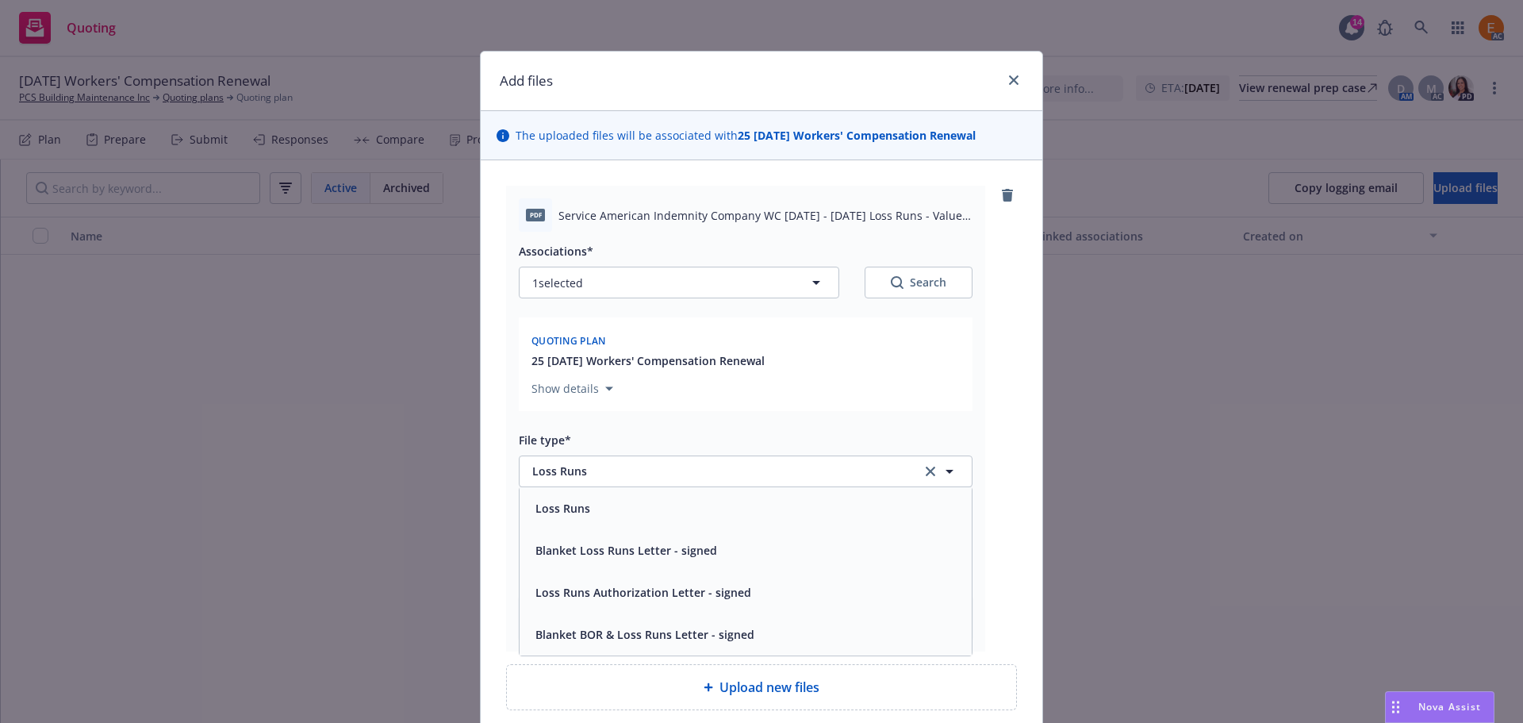
click at [966, 282] on button "Search" at bounding box center [919, 283] width 108 height 32
type textarea "x"
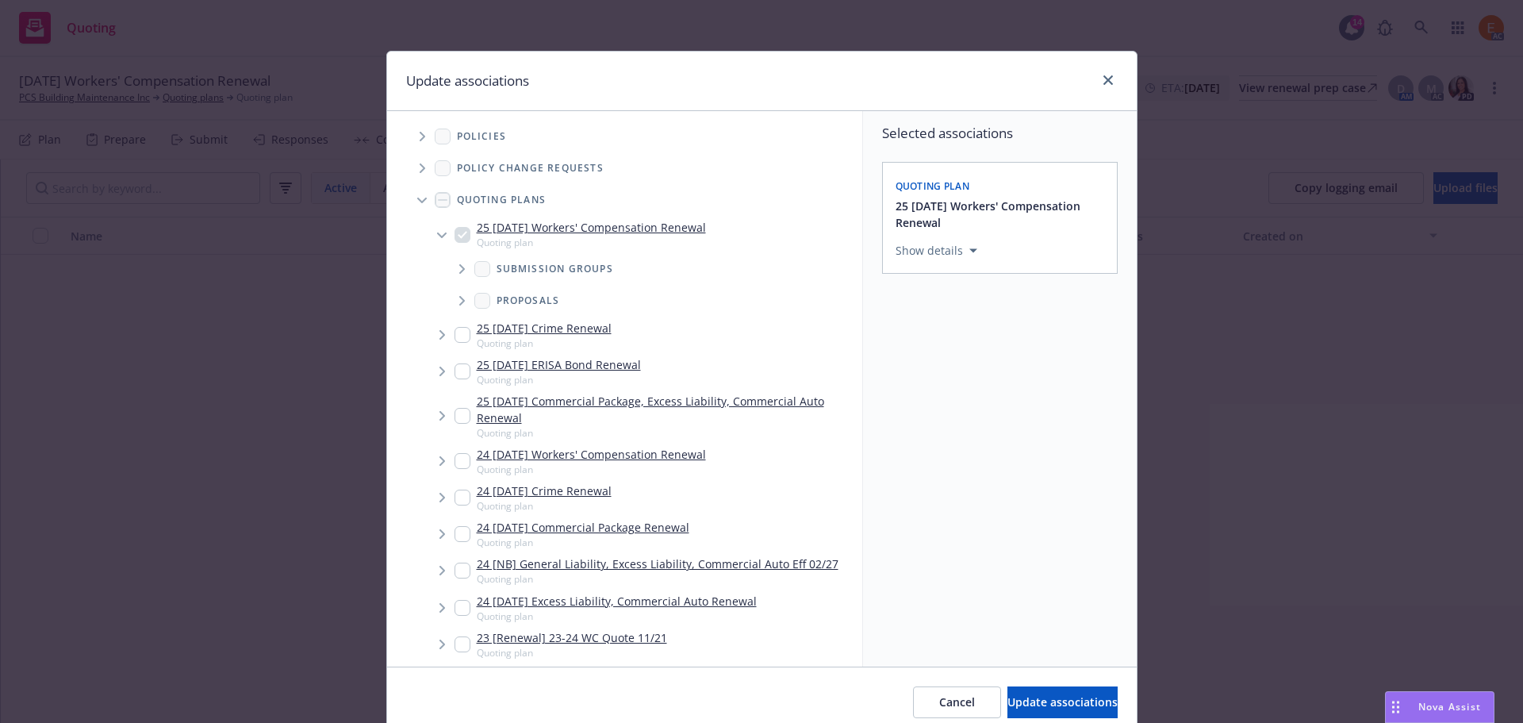
click at [420, 199] on span "Tree Example" at bounding box center [421, 199] width 25 height 25
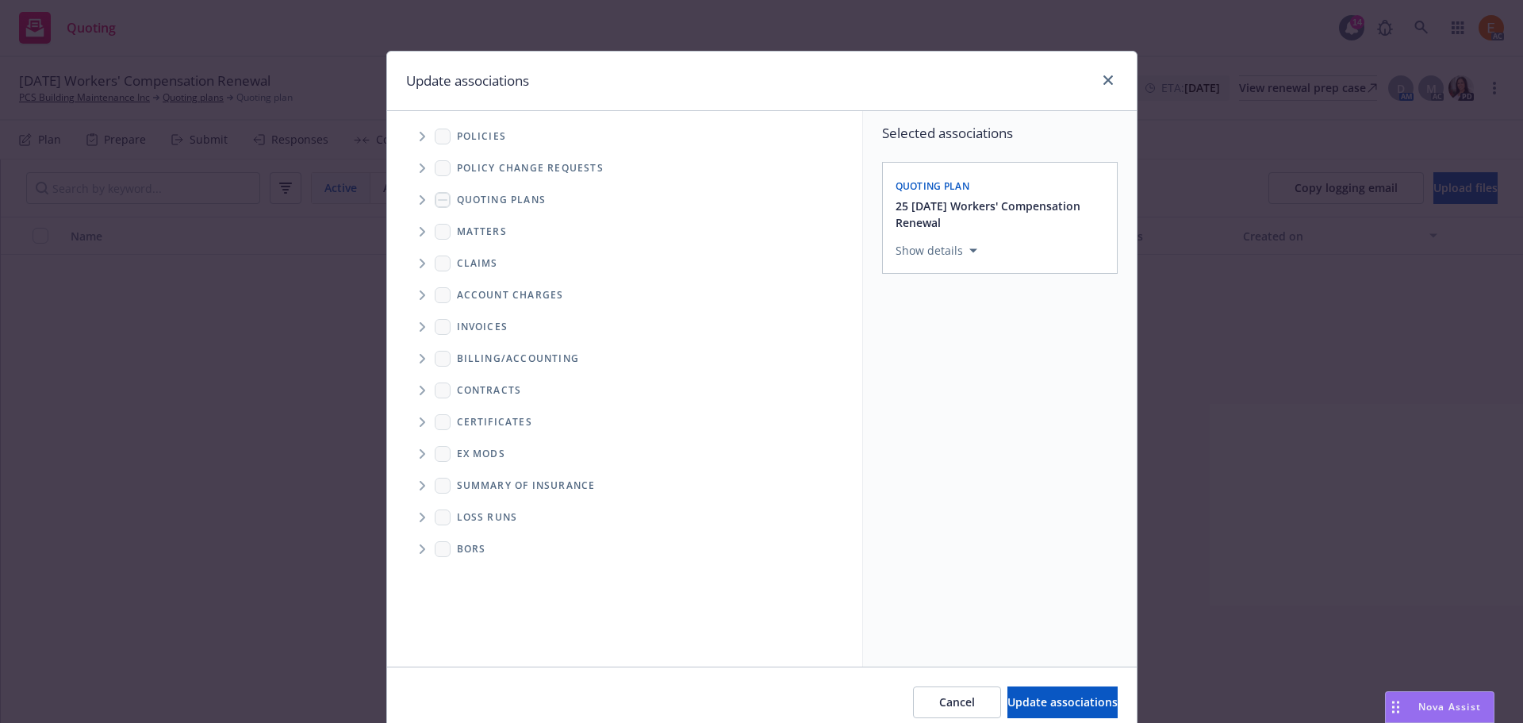
click at [420, 524] on span "Folder Tree Example" at bounding box center [421, 517] width 25 height 25
click at [489, 568] on link "2025" at bounding box center [494, 574] width 25 height 17
checkbox input "true"
click at [1054, 694] on span "Update associations" at bounding box center [1063, 701] width 110 height 15
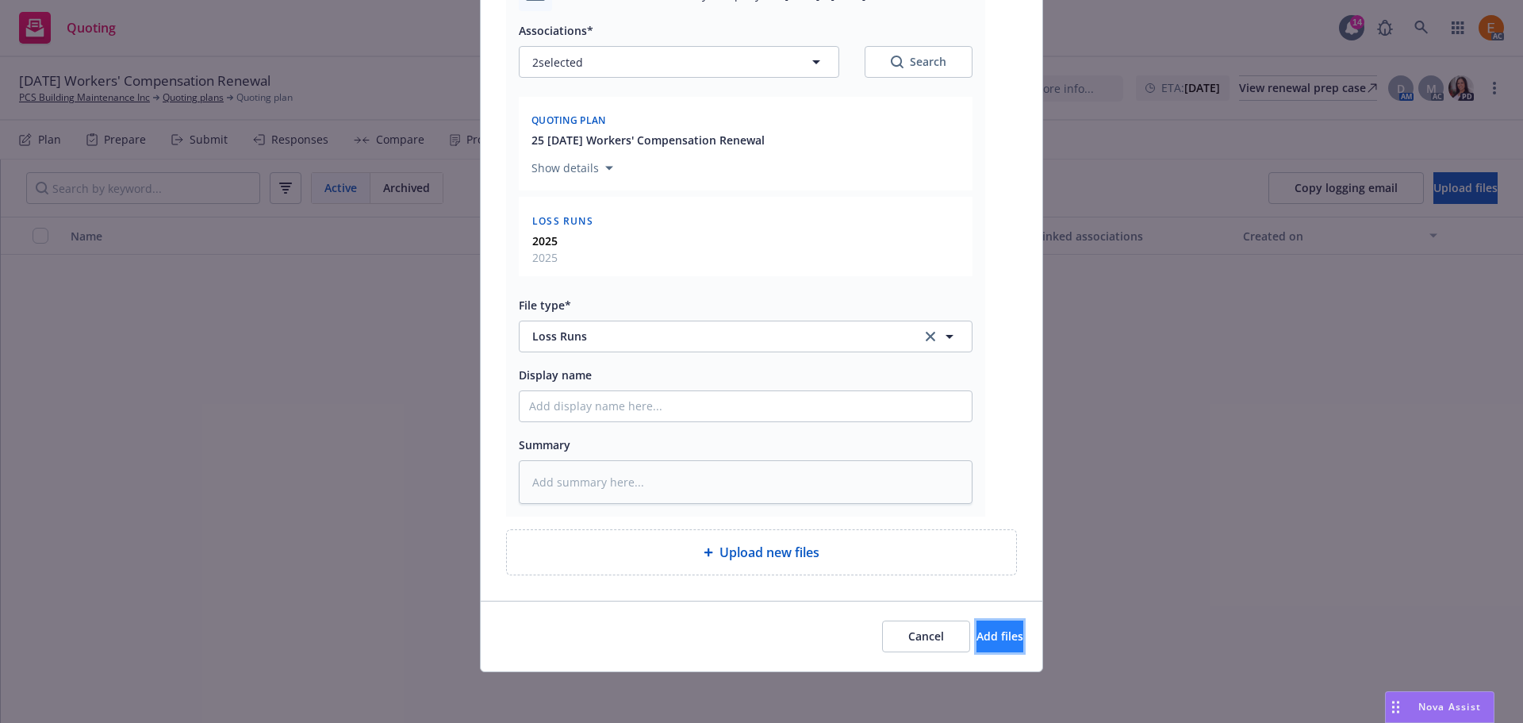
click at [983, 624] on button "Add files" at bounding box center [1000, 636] width 47 height 32
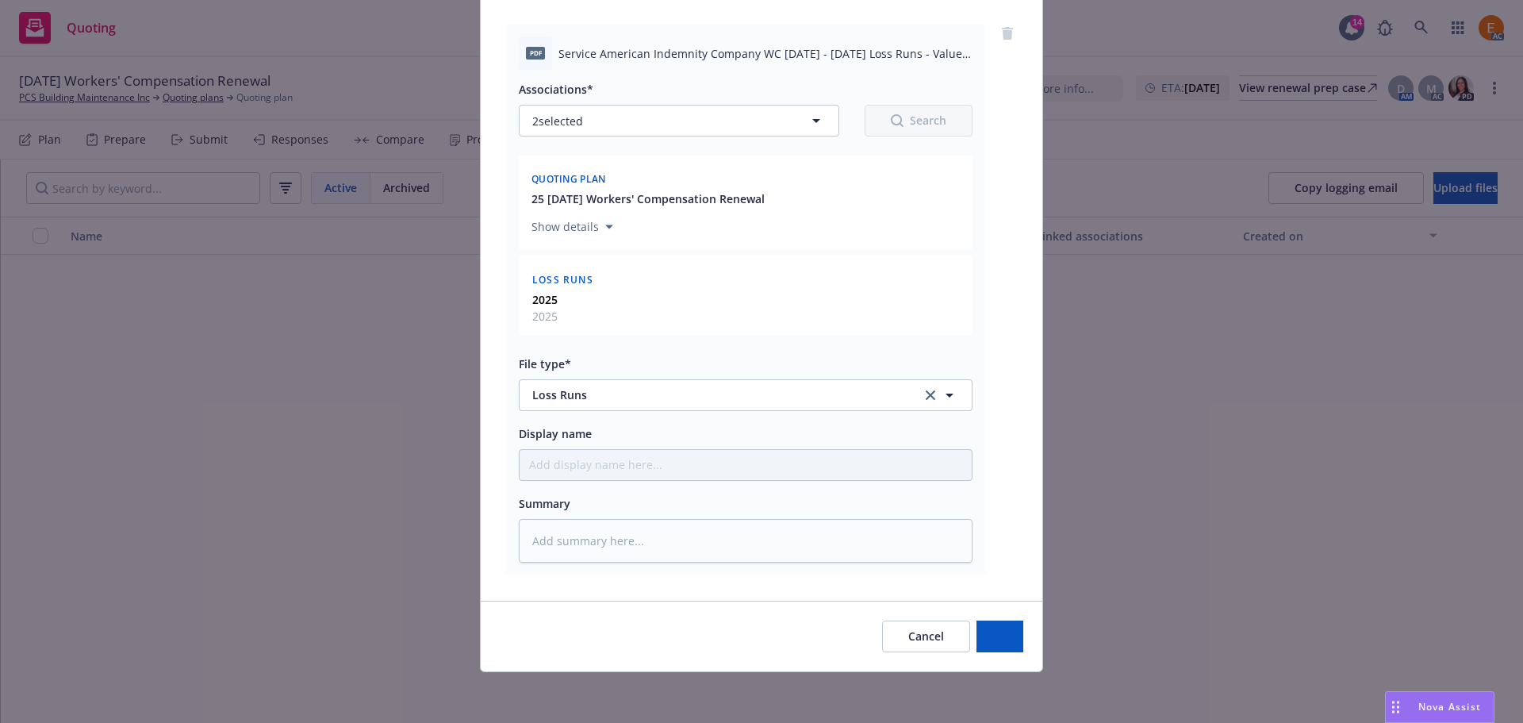
type textarea "x"
